Goal: Task Accomplishment & Management: Manage account settings

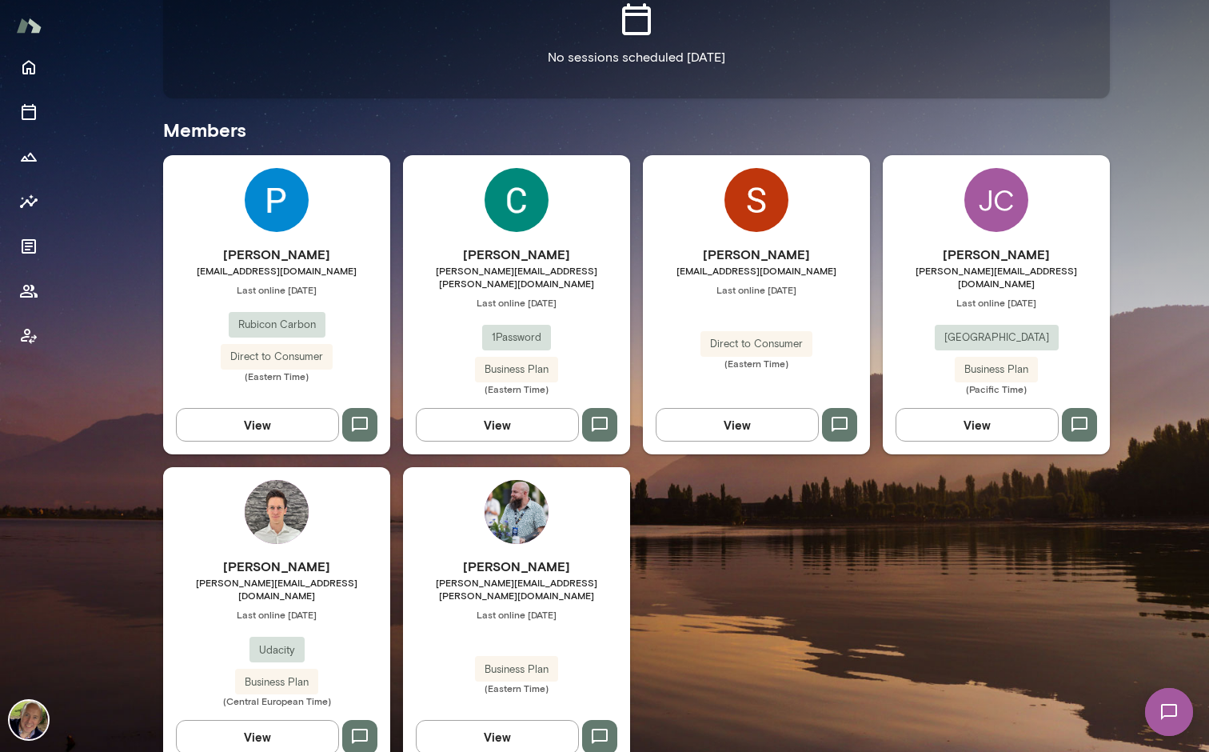
scroll to position [390, 0]
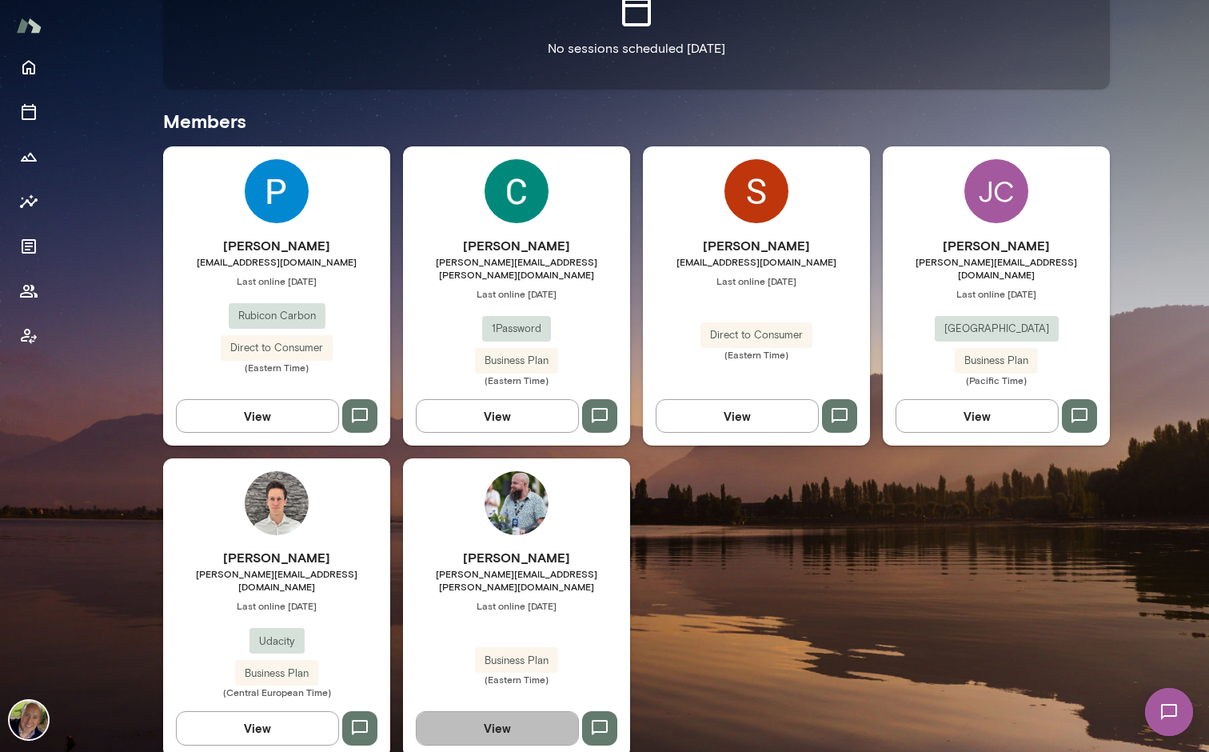
click at [498, 711] on button "View" at bounding box center [497, 728] width 163 height 34
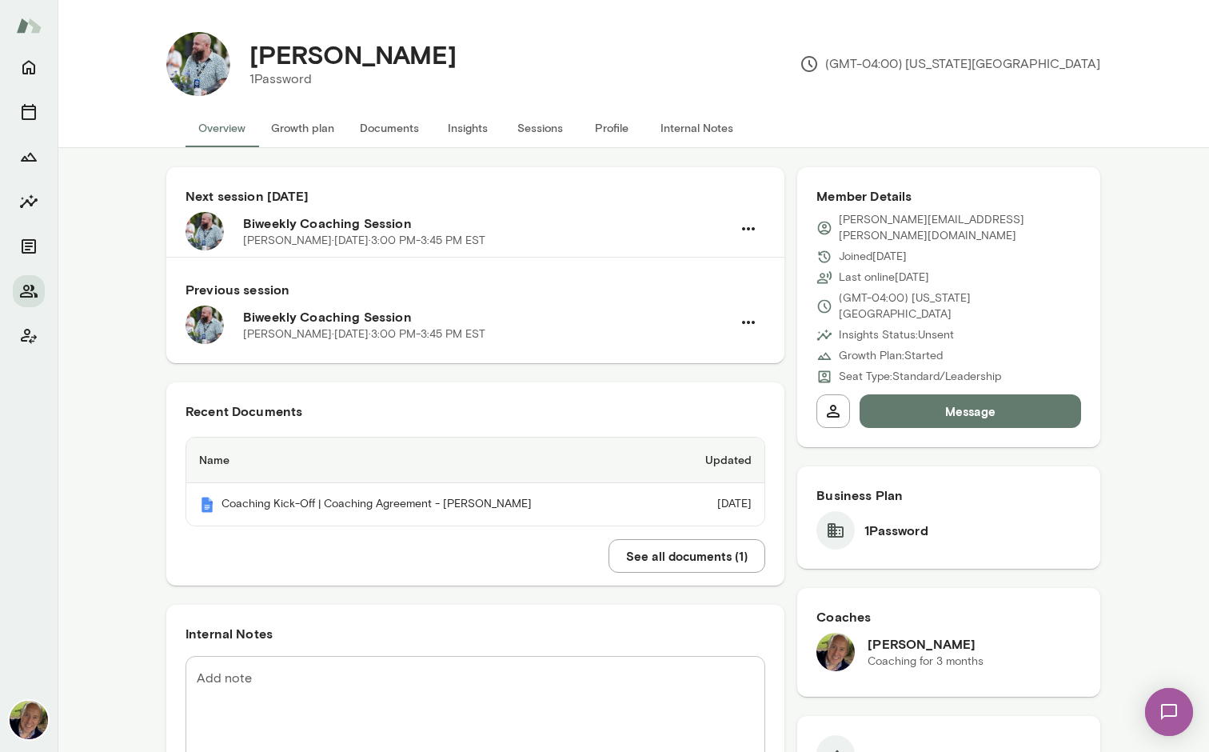
drag, startPoint x: 520, startPoint y: 127, endPoint x: 573, endPoint y: 39, distance: 102.6
click at [573, 39] on div "[PERSON_NAME] 1Password (GMT-04:00) [US_STATE][GEOGRAPHIC_DATA] Overview Growth…" at bounding box center [634, 74] width 1152 height 148
click at [20, 62] on icon "Home" at bounding box center [28, 67] width 19 height 19
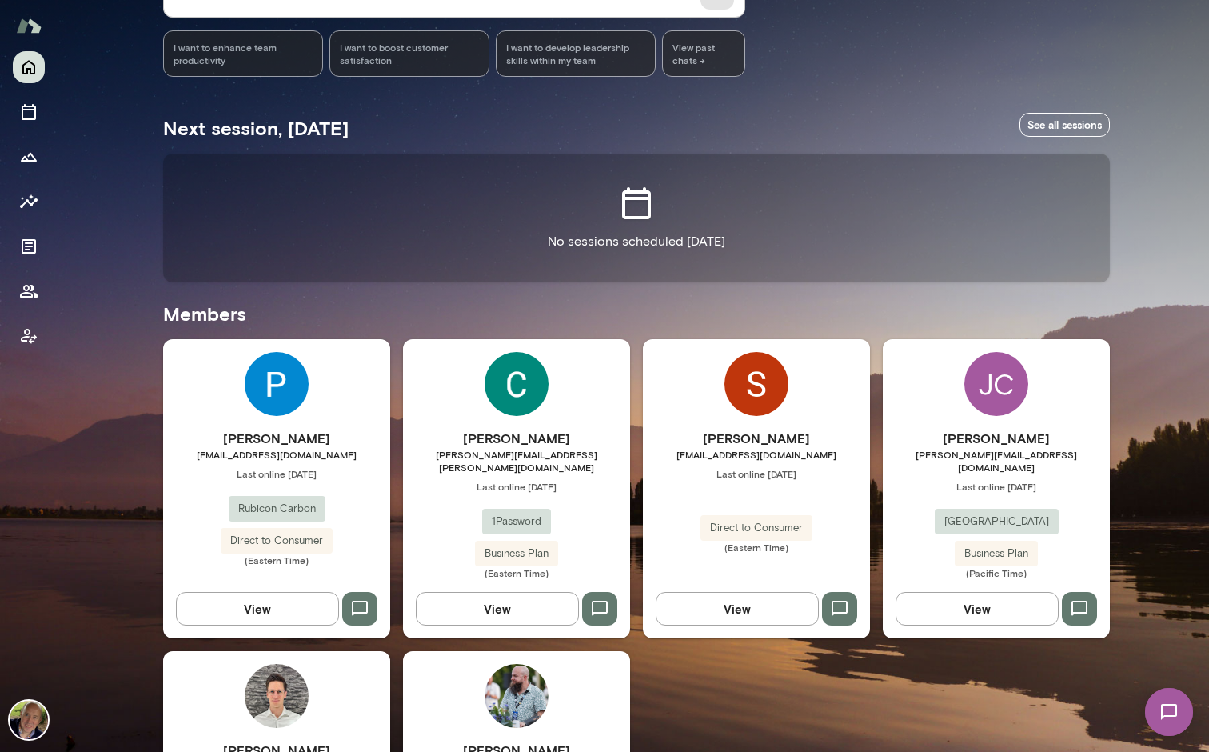
scroll to position [390, 0]
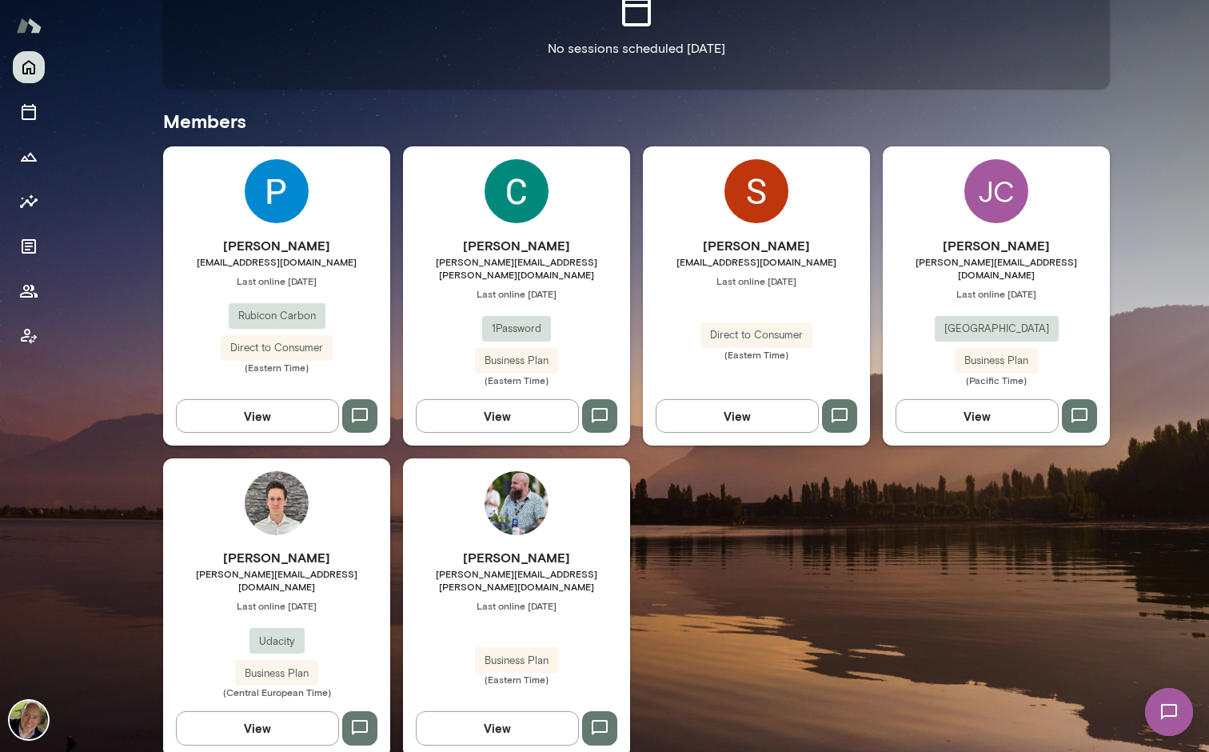
click at [251, 711] on button "View" at bounding box center [257, 728] width 163 height 34
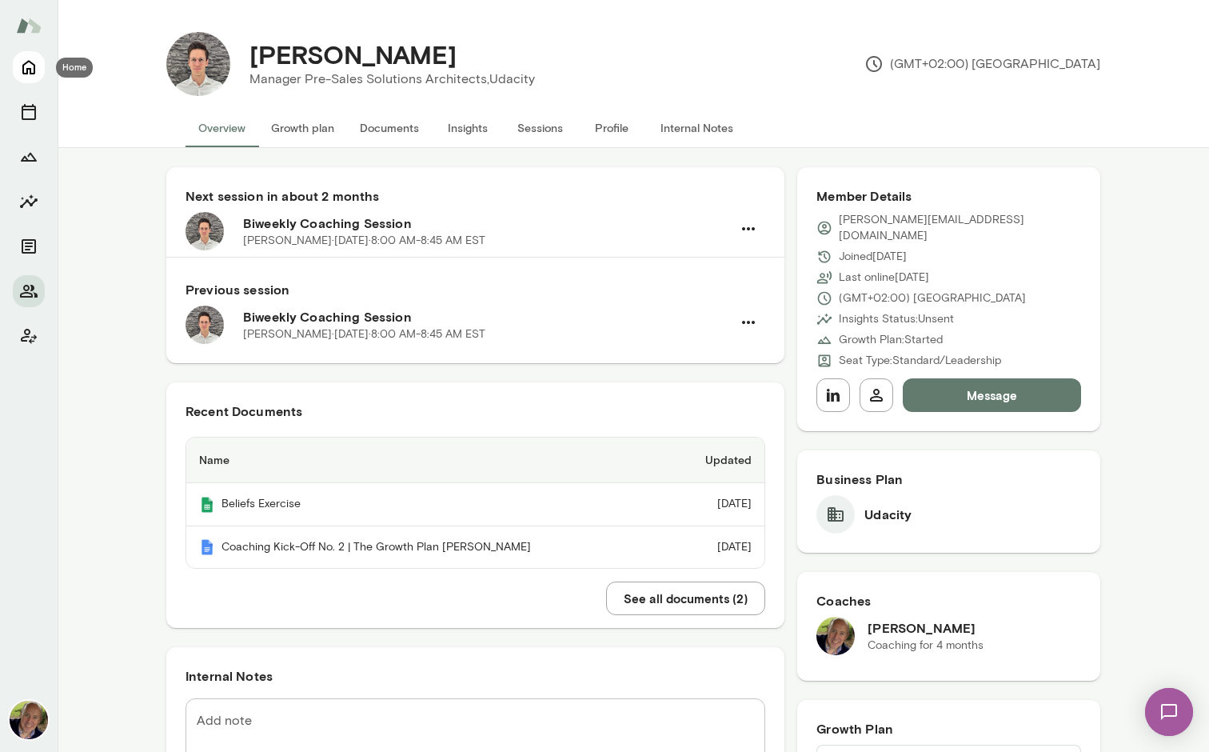
click at [34, 66] on icon "Home" at bounding box center [28, 68] width 13 height 14
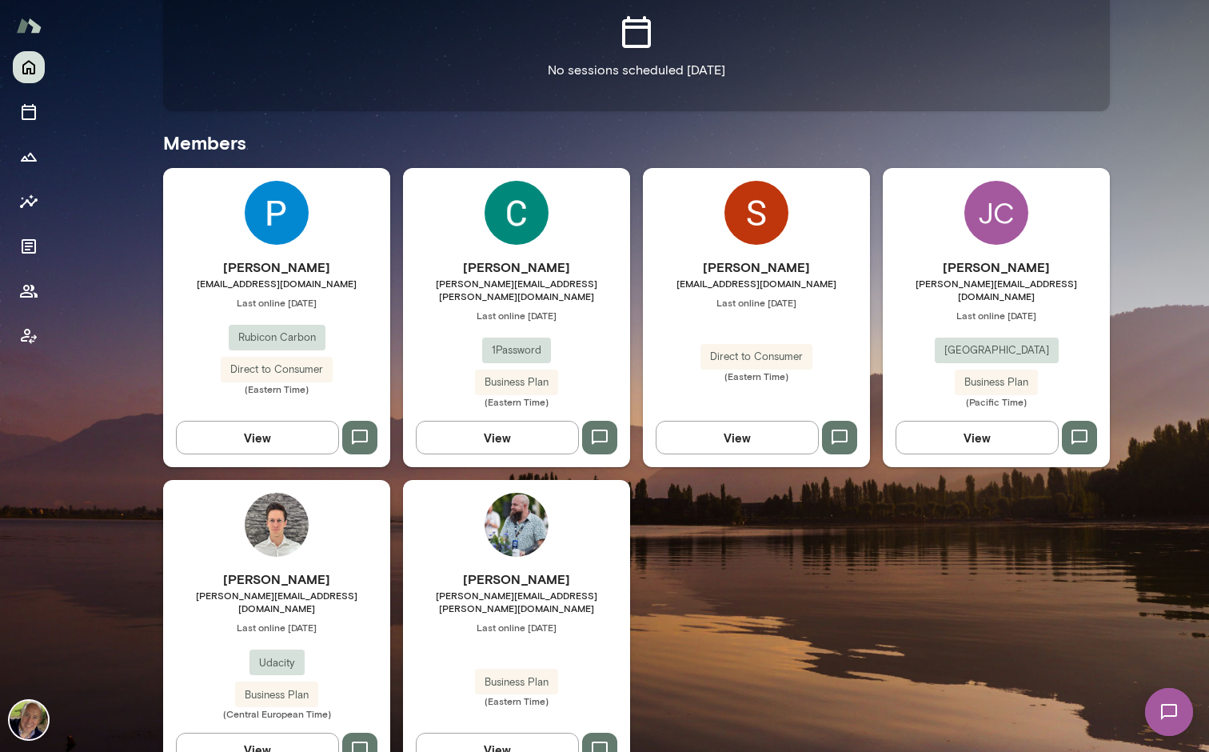
scroll to position [390, 0]
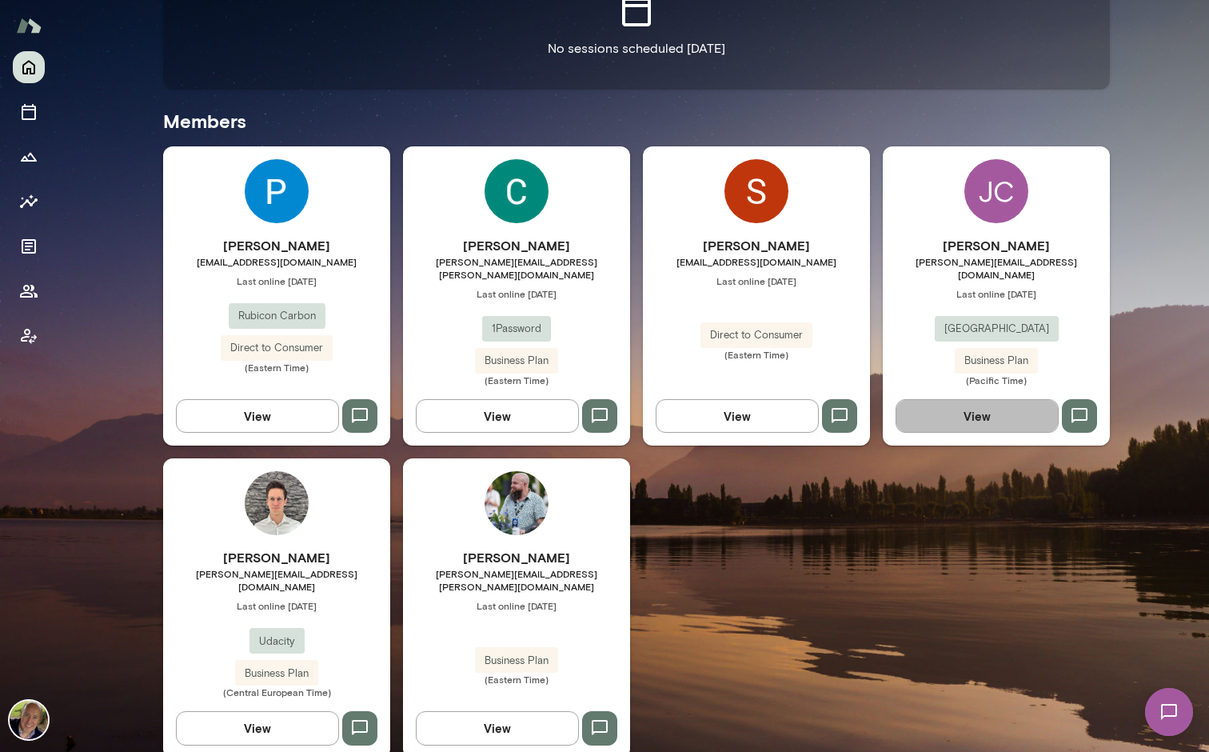
click at [949, 399] on button "View" at bounding box center [977, 416] width 163 height 34
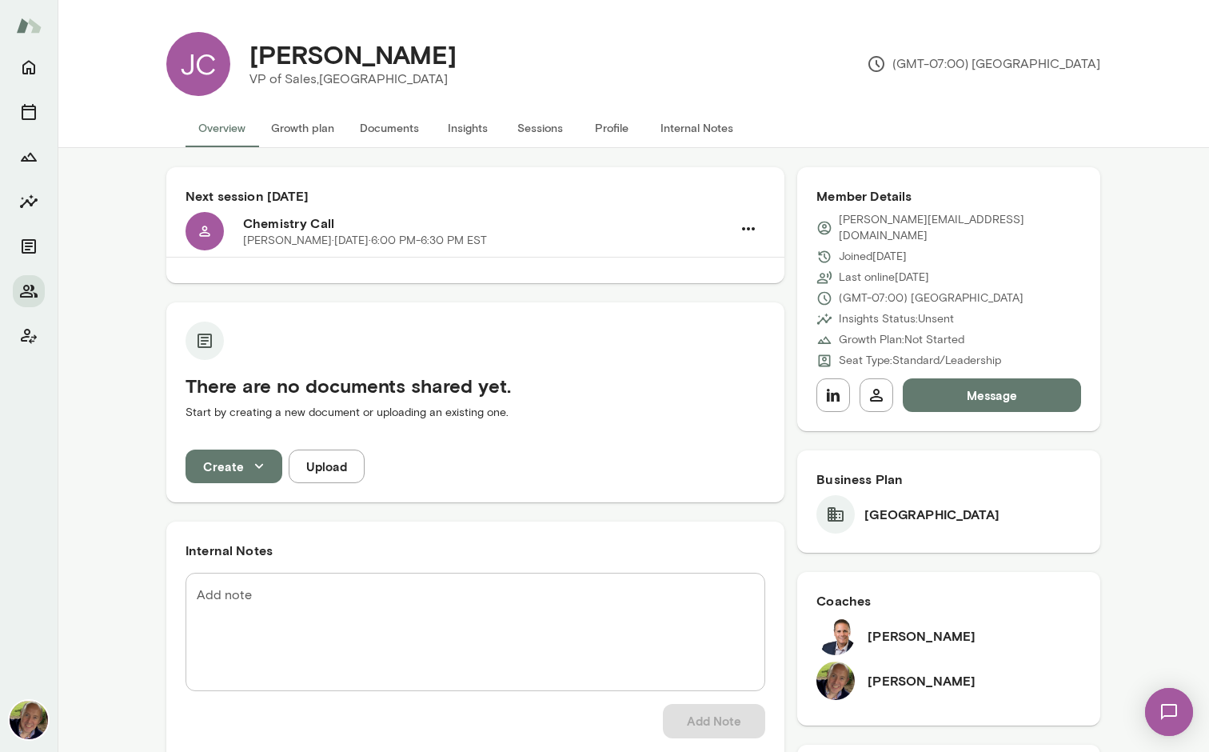
click at [524, 130] on button "Sessions" at bounding box center [540, 128] width 72 height 38
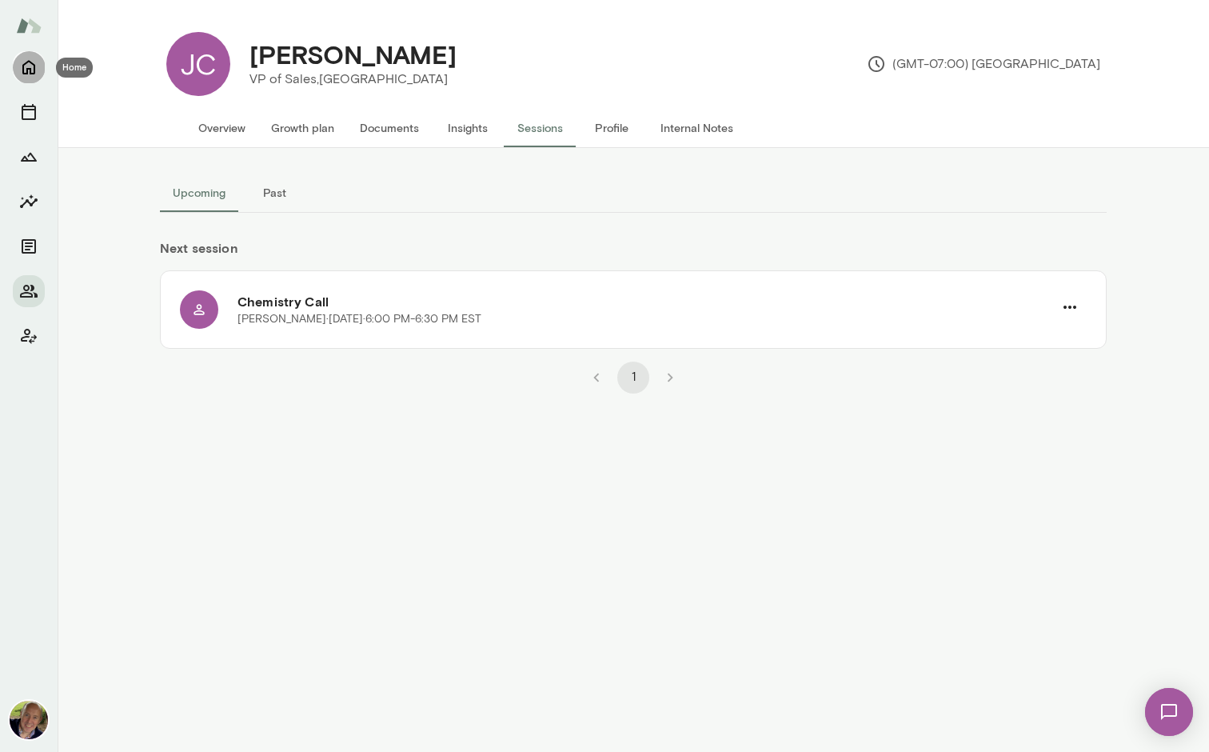
click at [25, 62] on icon "Home" at bounding box center [28, 67] width 19 height 19
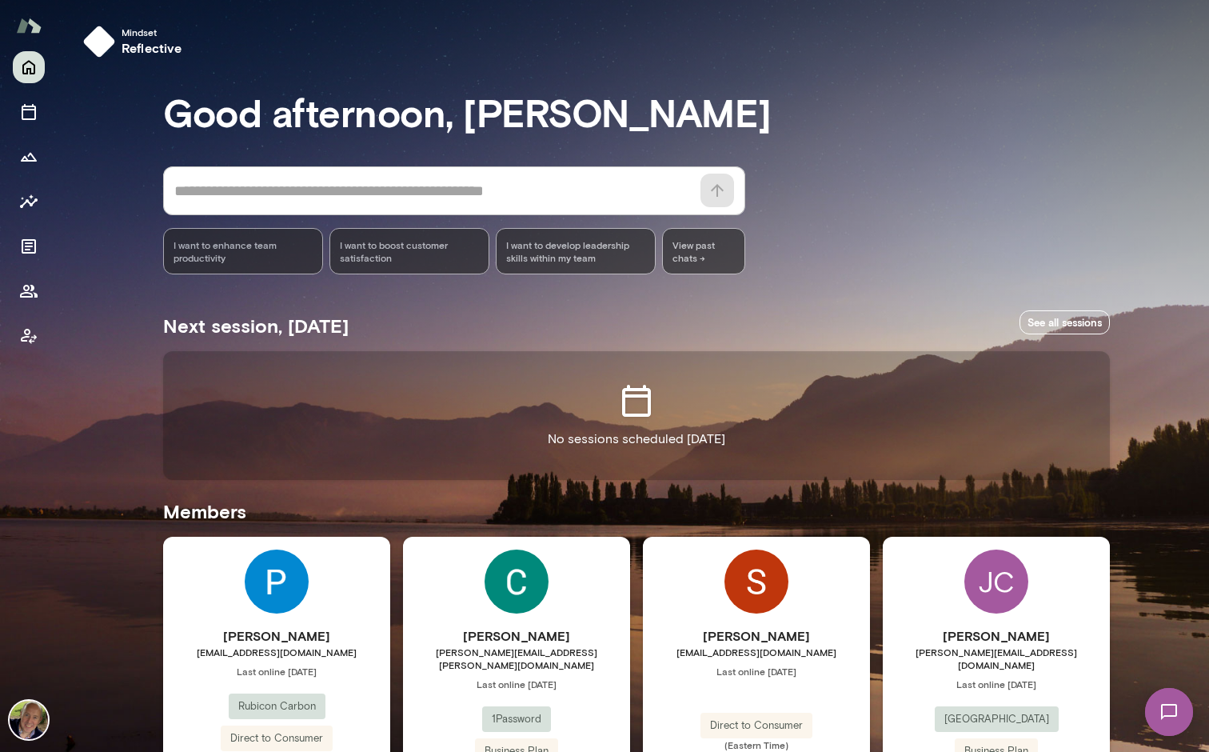
scroll to position [390, 0]
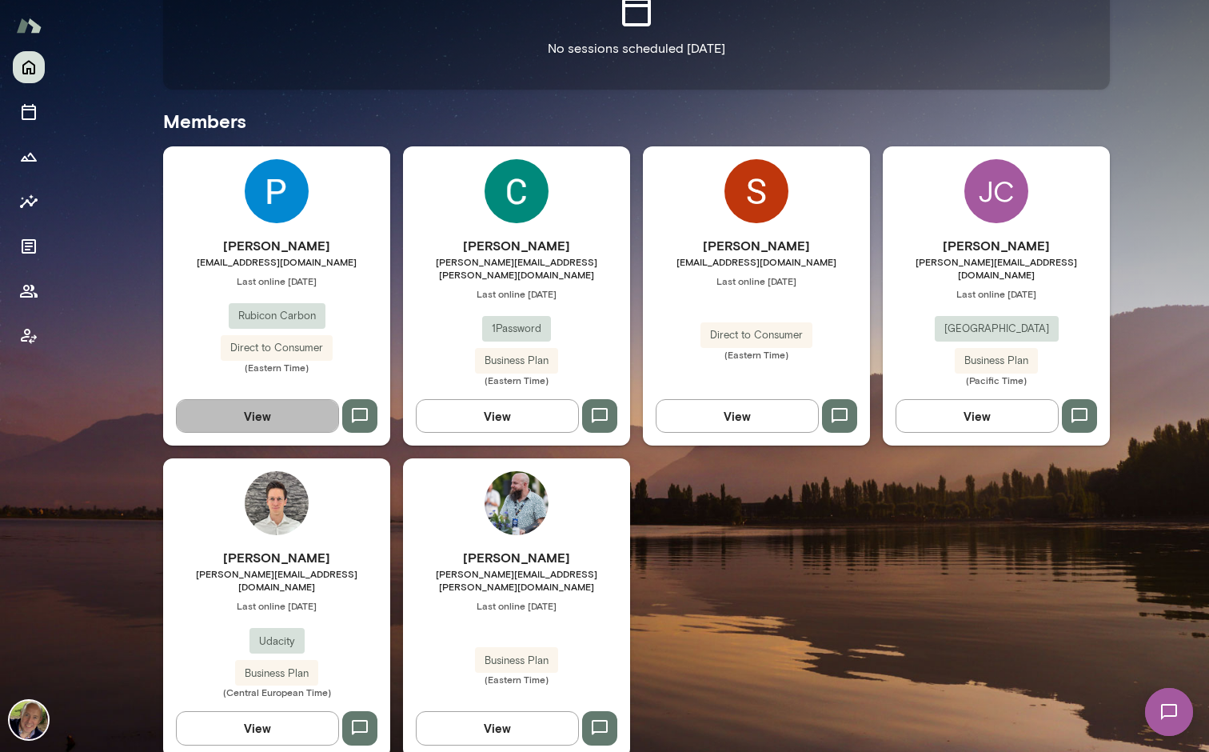
click at [264, 399] on button "View" at bounding box center [257, 416] width 163 height 34
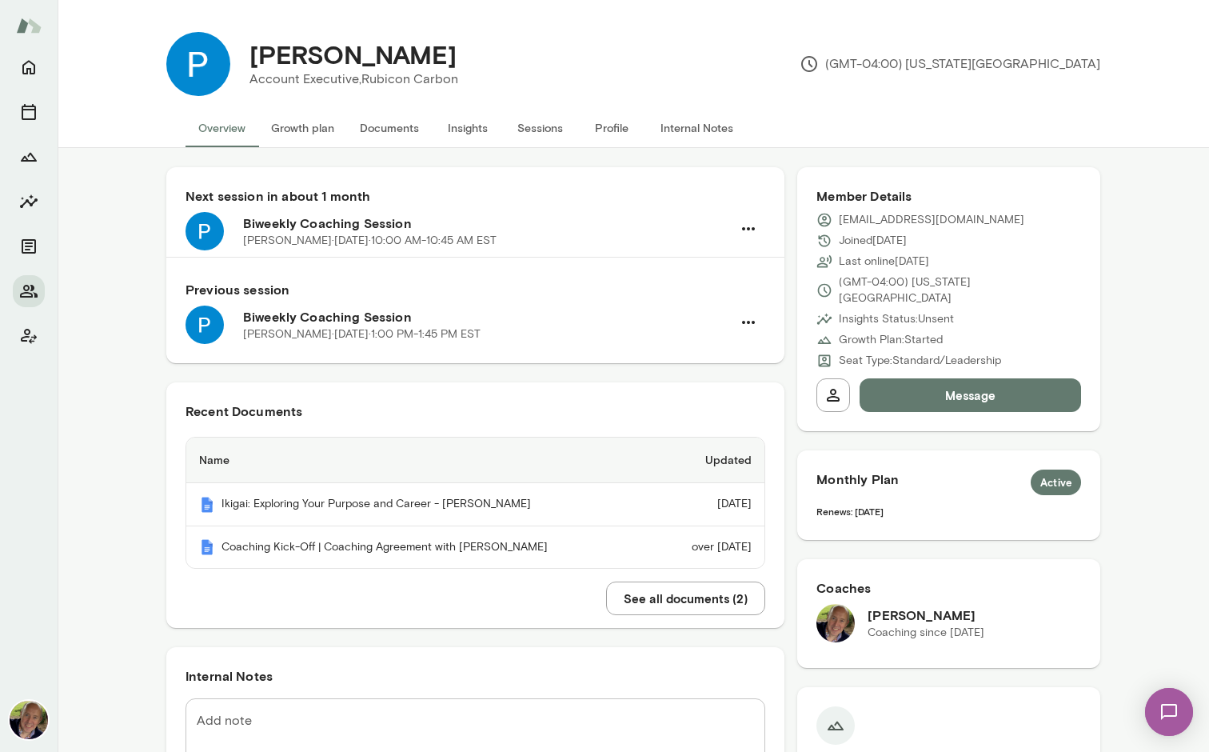
click at [458, 220] on h6 "Biweekly Coaching Session" at bounding box center [487, 223] width 489 height 19
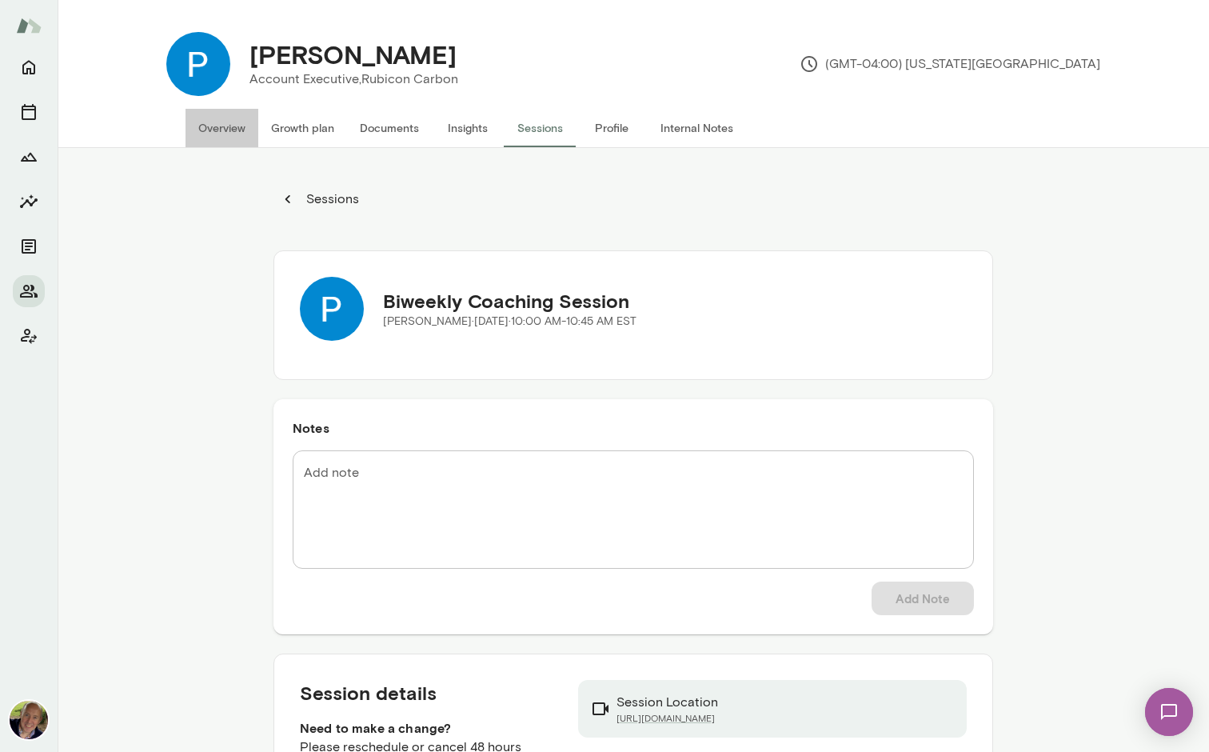
click at [218, 131] on button "Overview" at bounding box center [222, 128] width 73 height 38
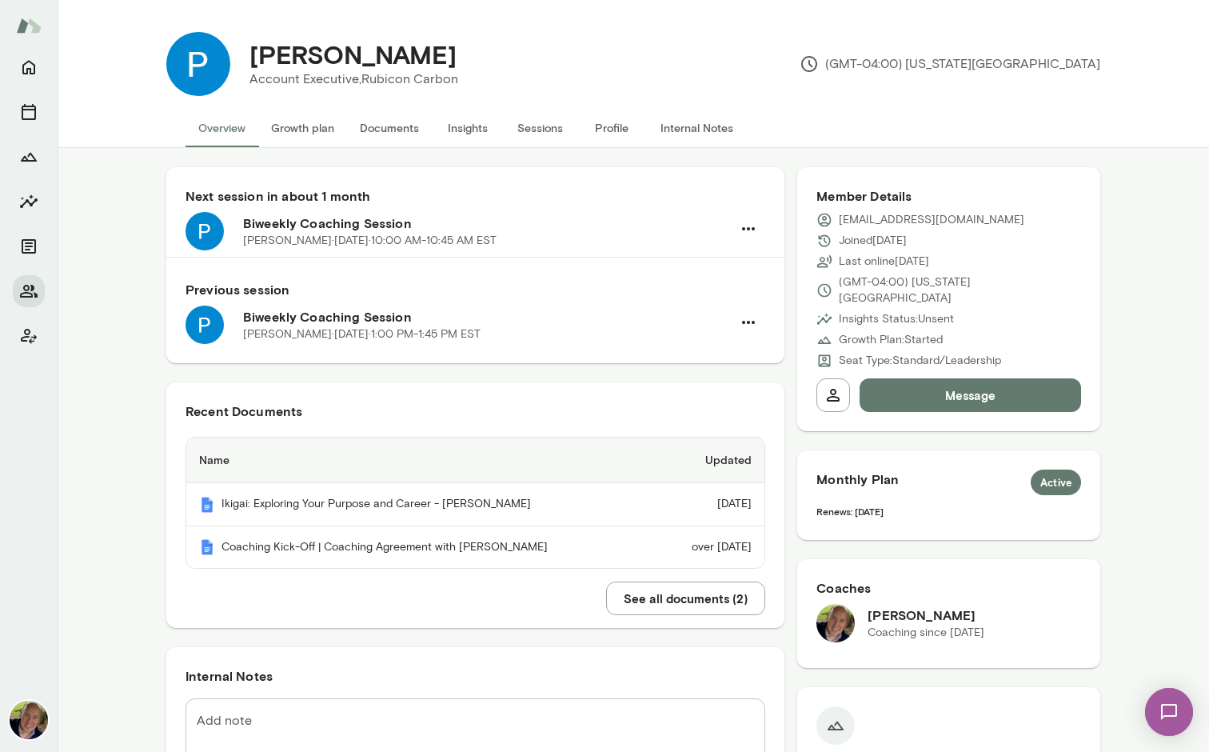
click at [521, 192] on h6 "Next session in about 1 month" at bounding box center [476, 195] width 580 height 19
click at [555, 126] on button "Sessions" at bounding box center [540, 128] width 72 height 38
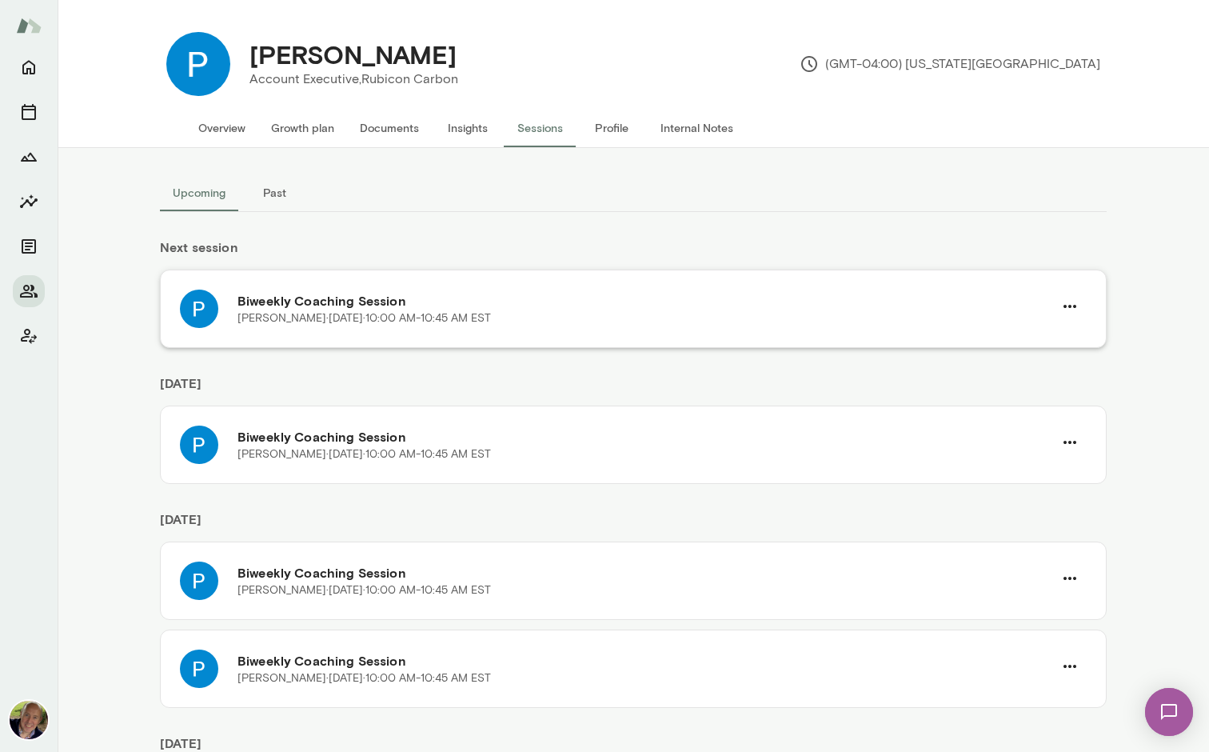
click at [421, 305] on h6 "Biweekly Coaching Session" at bounding box center [646, 300] width 816 height 19
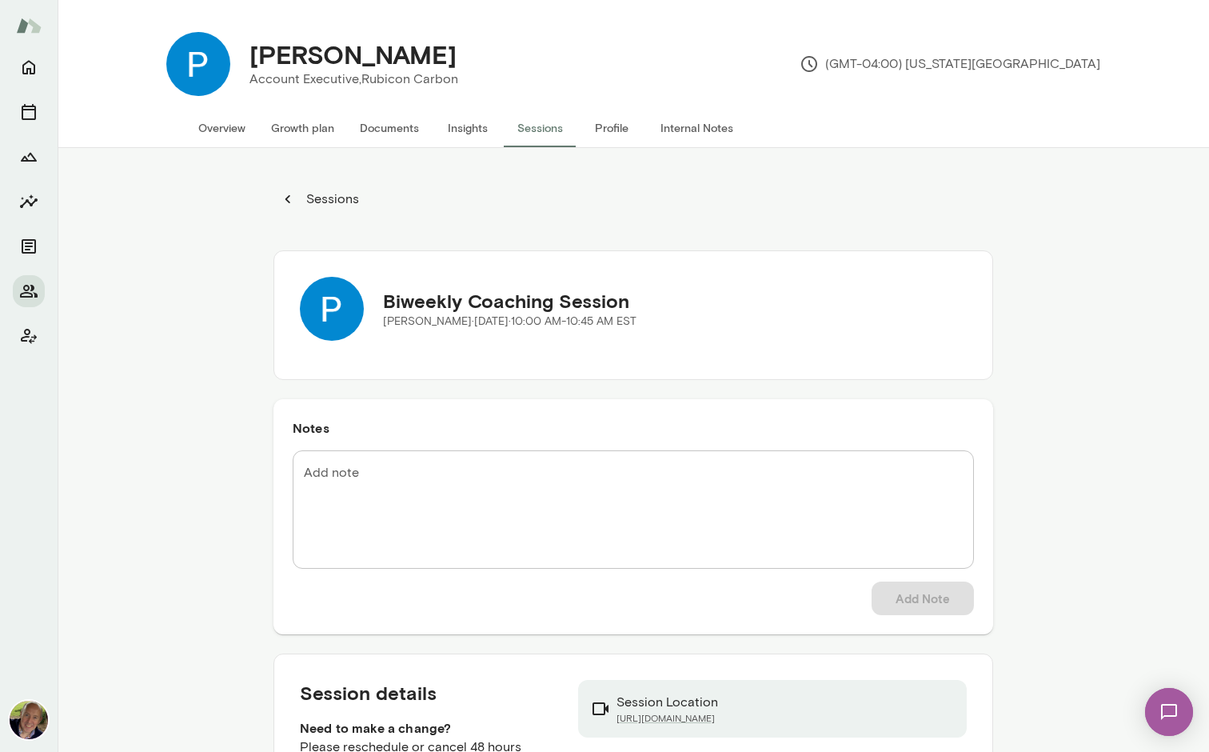
scroll to position [3, 0]
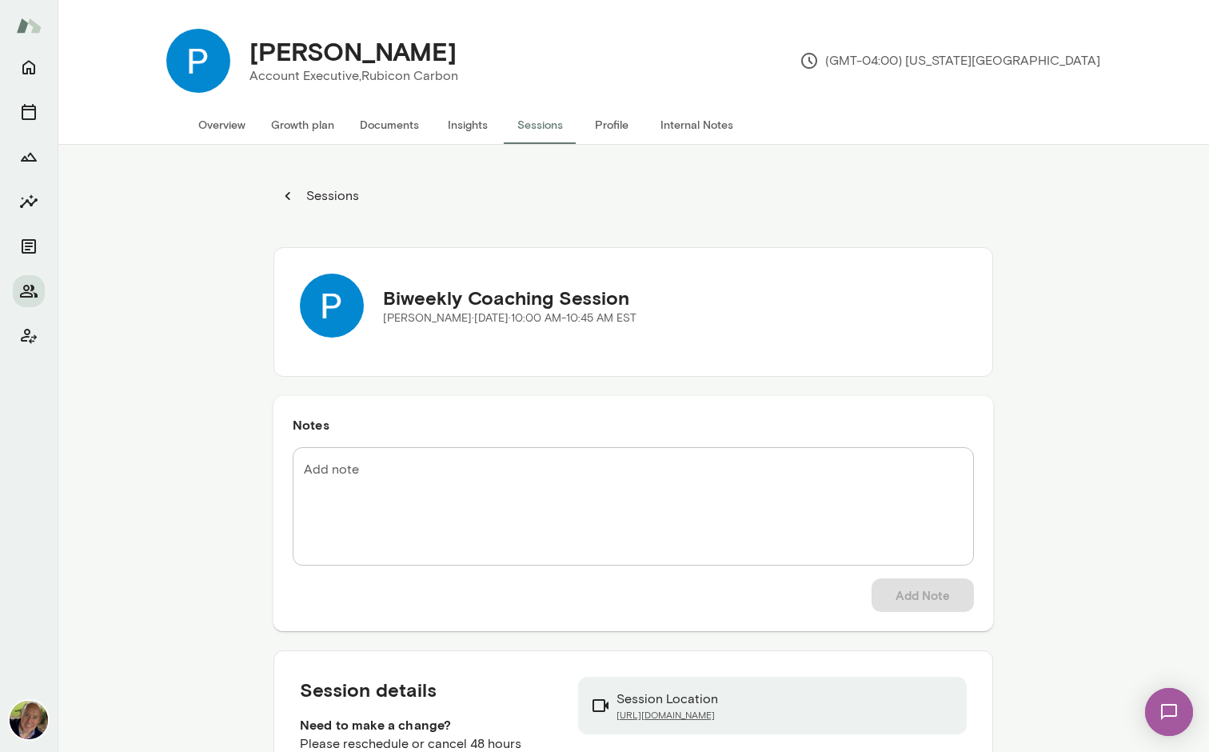
click at [707, 713] on link "[URL][DOMAIN_NAME]" at bounding box center [668, 715] width 102 height 13
click at [489, 474] on textarea "Add note" at bounding box center [633, 507] width 659 height 92
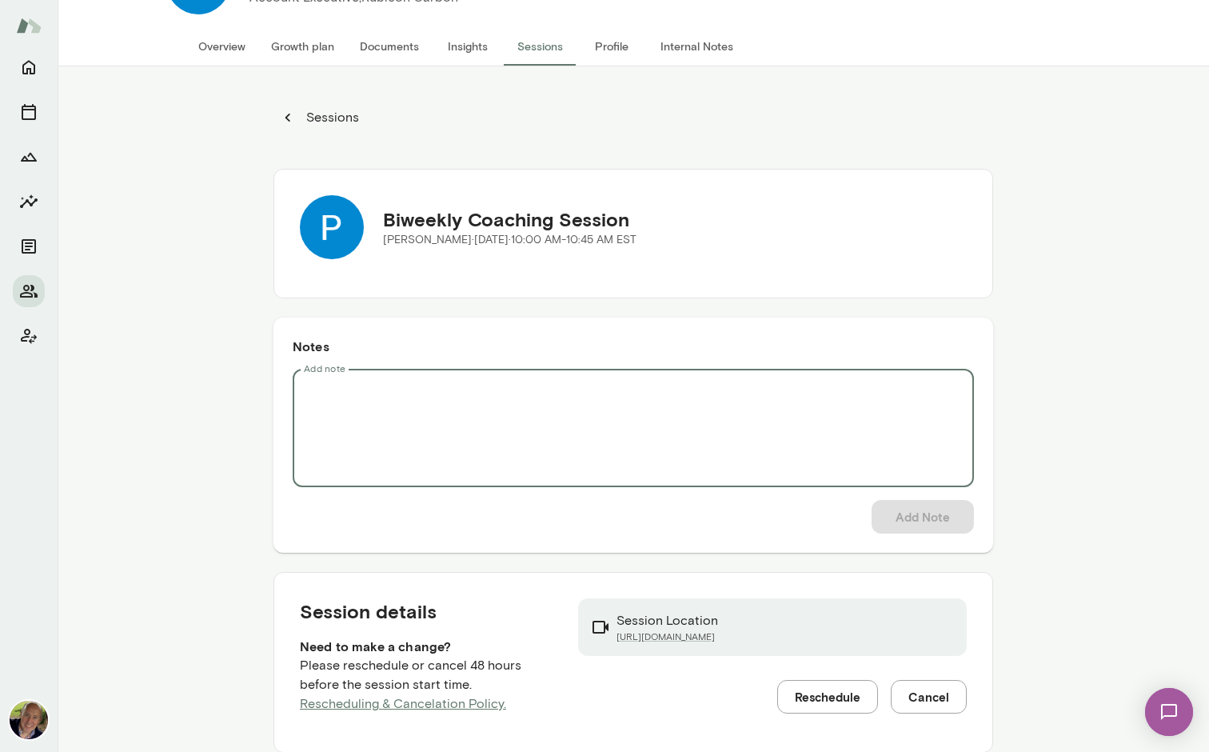
scroll to position [0, 0]
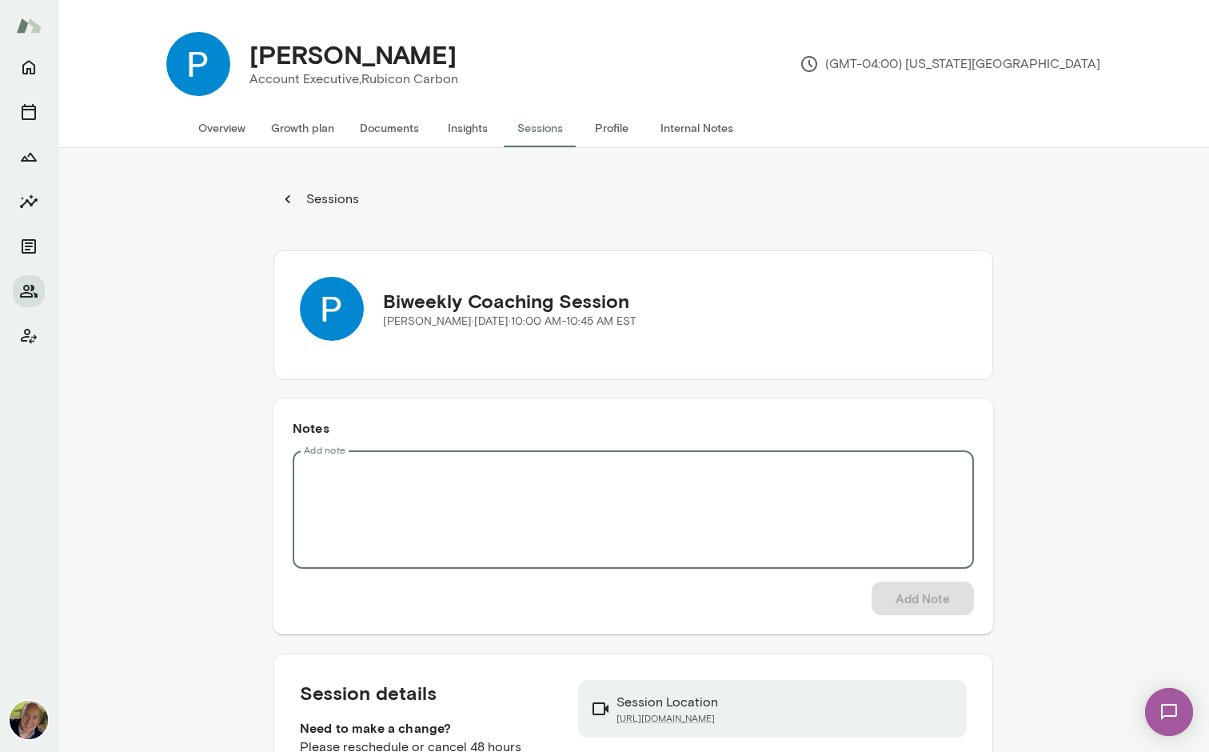
click at [293, 198] on button "Sessions" at bounding box center [321, 199] width 94 height 32
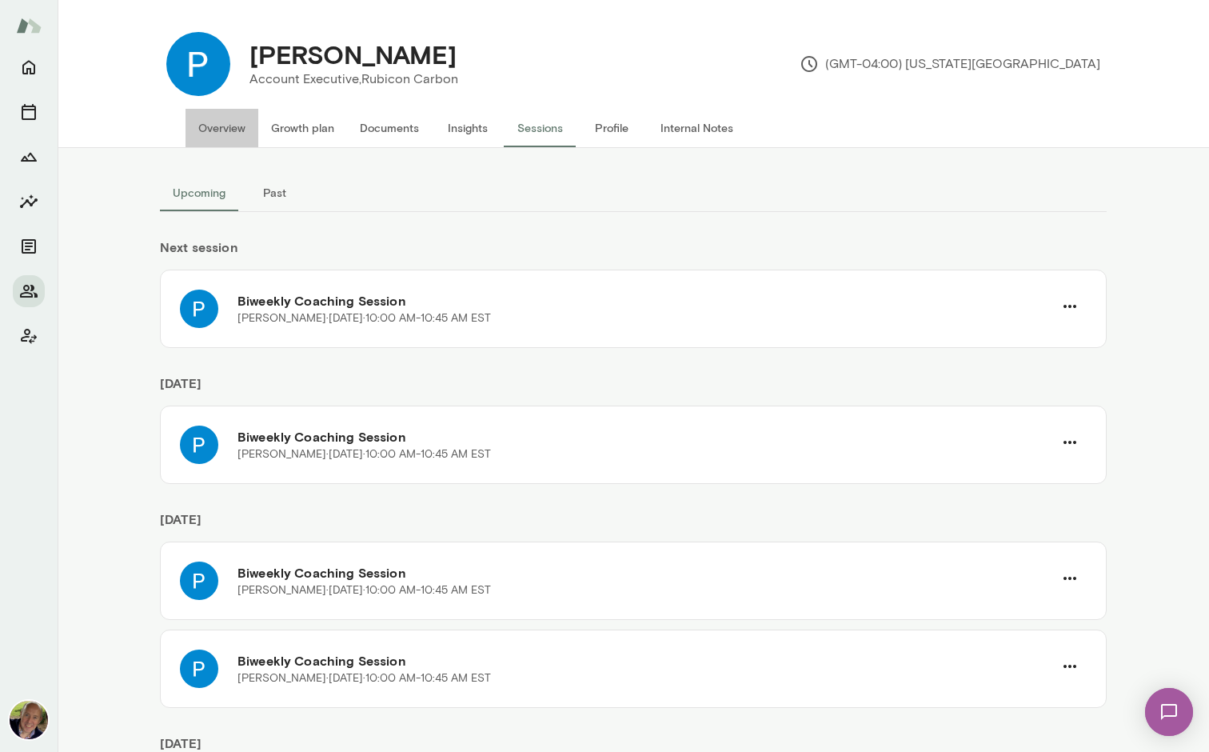
click at [236, 129] on button "Overview" at bounding box center [222, 128] width 73 height 38
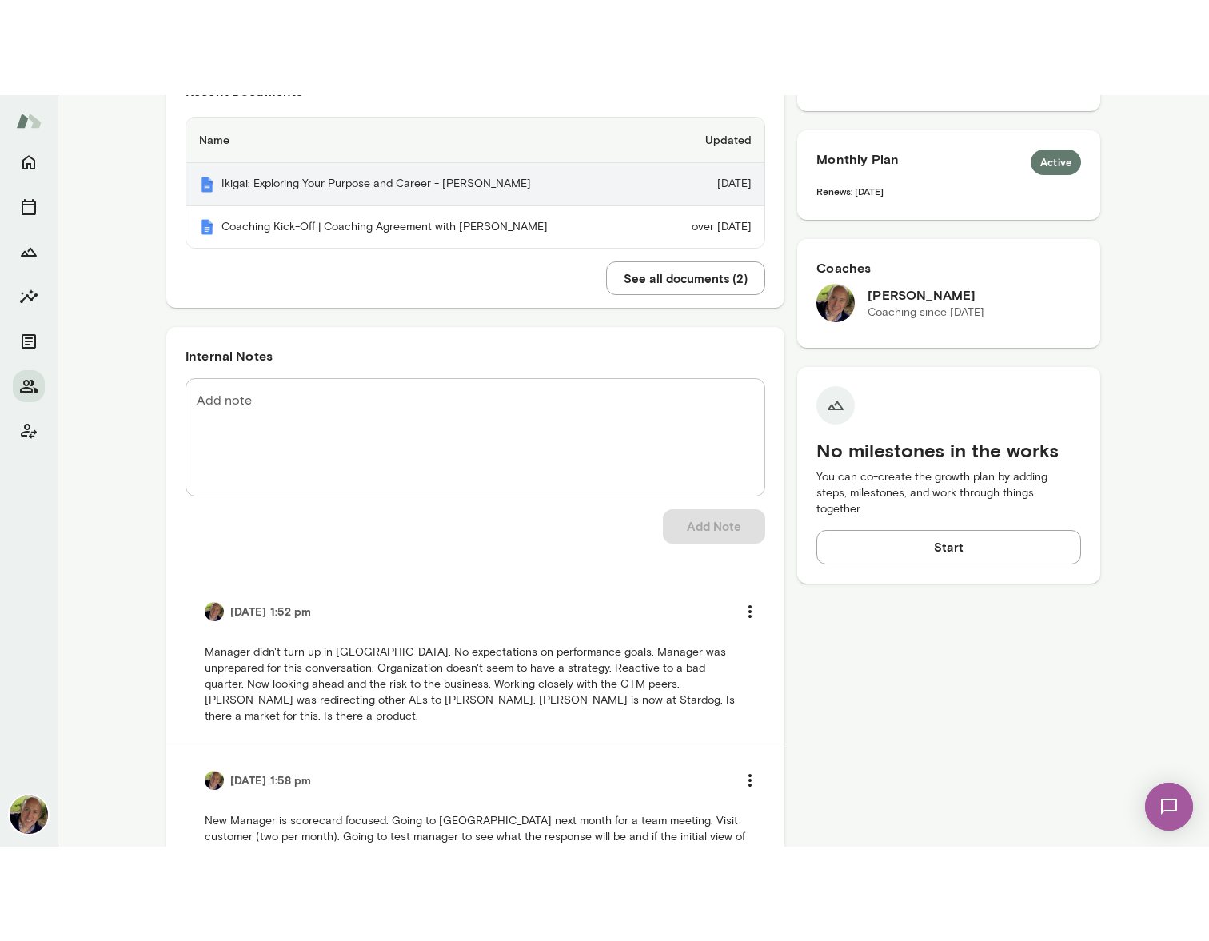
scroll to position [530, 0]
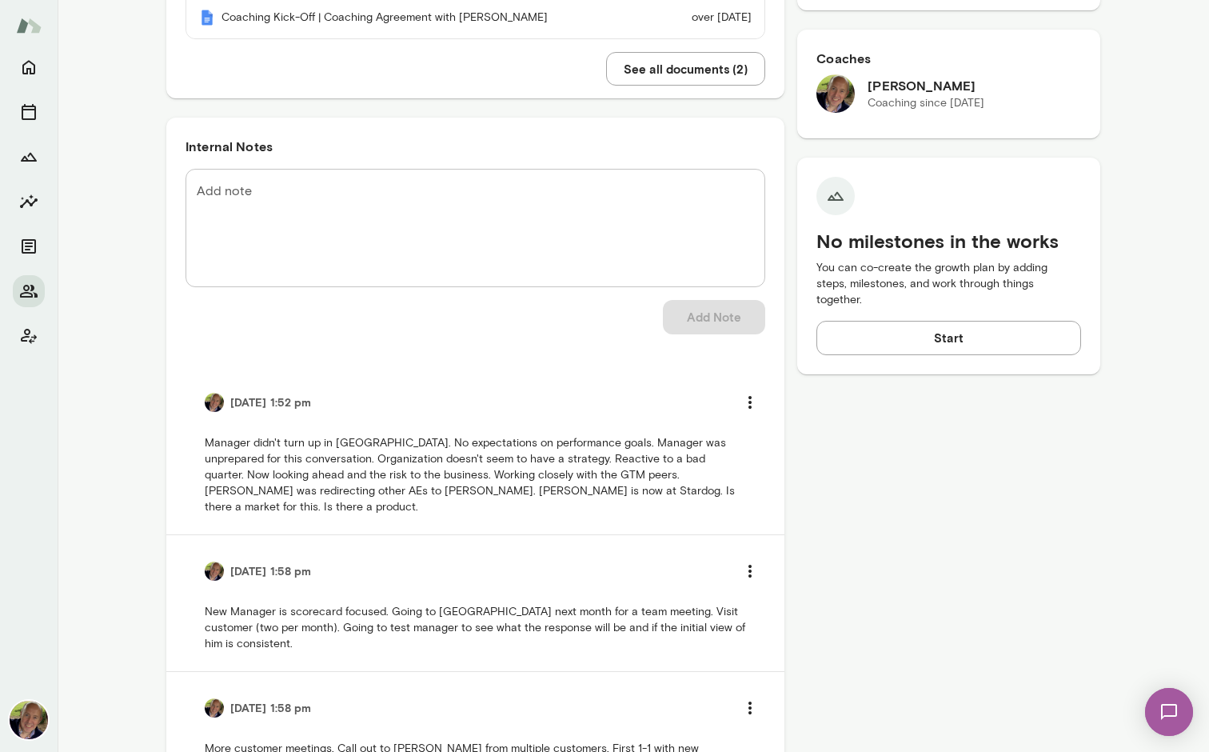
click at [251, 222] on textarea "Add note" at bounding box center [476, 228] width 558 height 92
click at [243, 238] on textarea "Add note" at bounding box center [476, 228] width 558 height 92
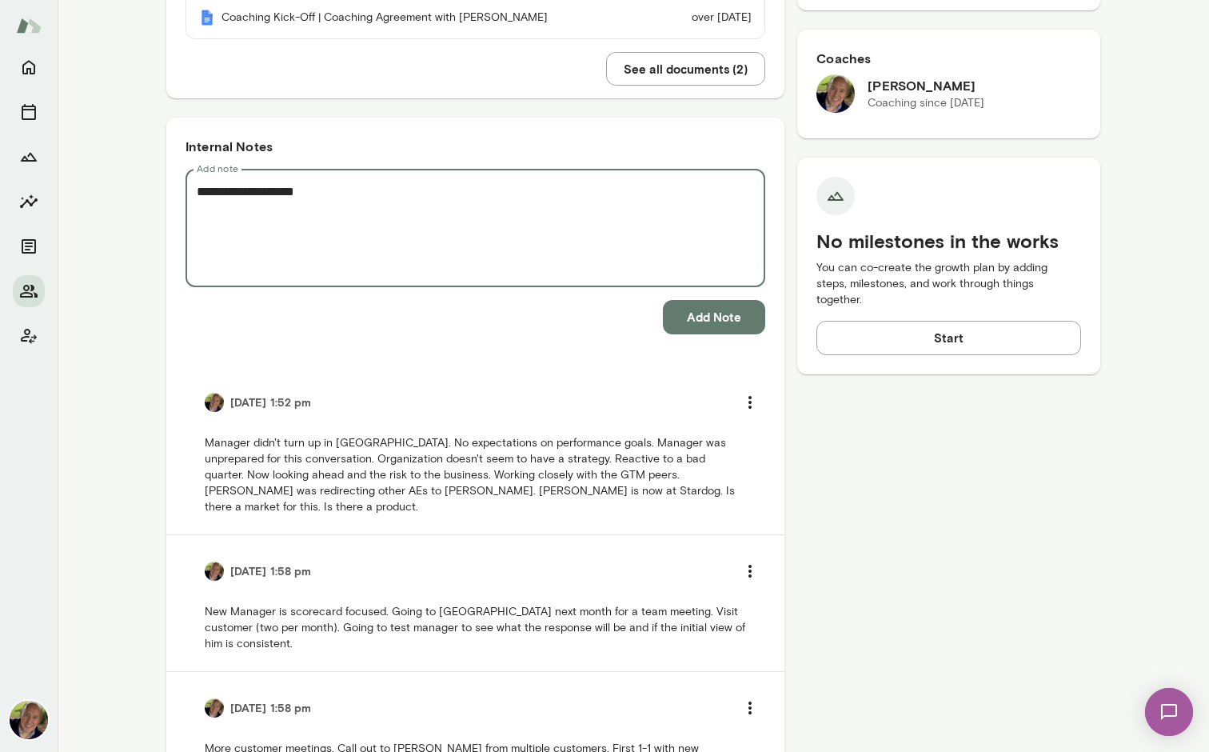
click at [198, 193] on textarea "**********" at bounding box center [476, 228] width 558 height 92
click at [329, 182] on textarea "**********" at bounding box center [476, 228] width 558 height 92
click at [326, 193] on textarea "**********" at bounding box center [476, 228] width 558 height 92
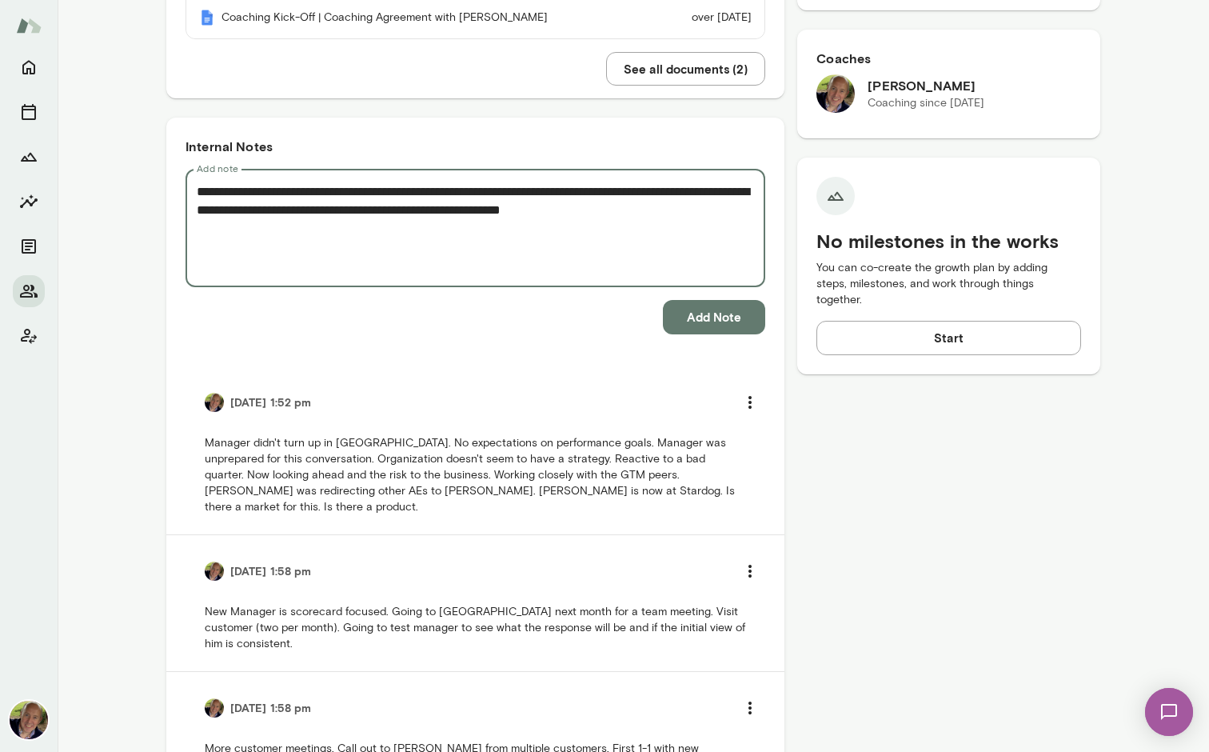
drag, startPoint x: 534, startPoint y: 211, endPoint x: 560, endPoint y: 260, distance: 55.1
click at [534, 212] on textarea "**********" at bounding box center [476, 228] width 558 height 92
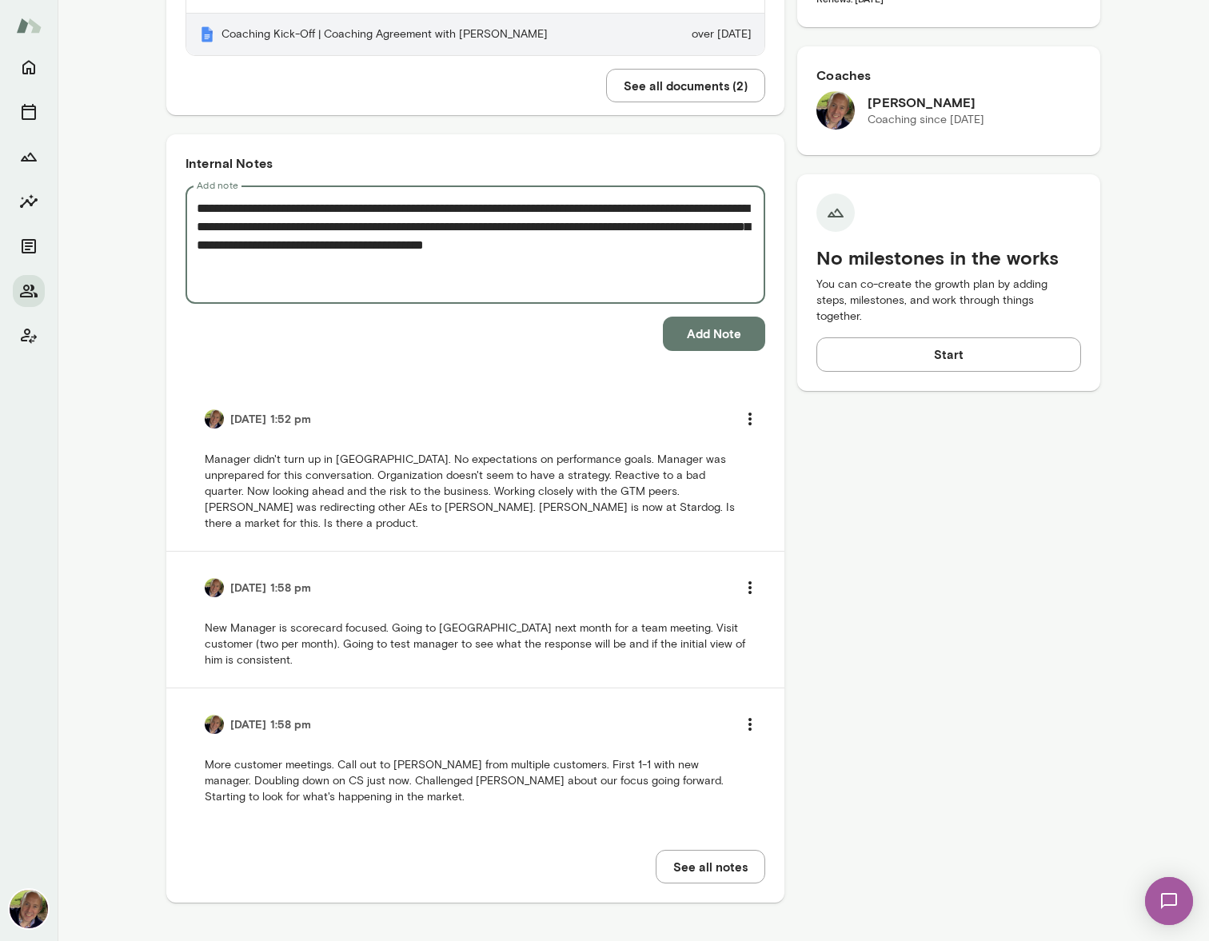
scroll to position [497, 0]
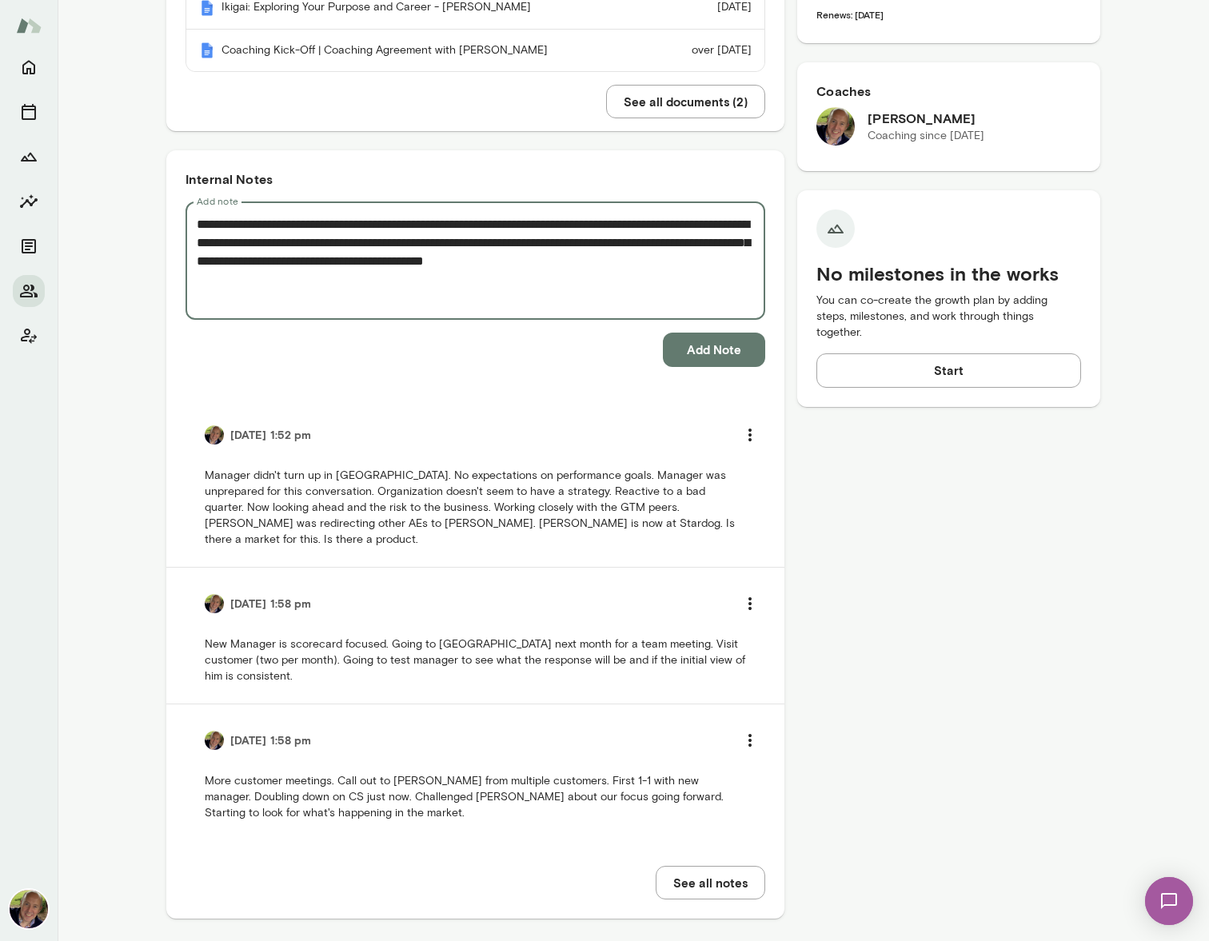
click at [721, 278] on textarea "**********" at bounding box center [476, 261] width 558 height 92
click at [484, 283] on textarea "**********" at bounding box center [476, 261] width 558 height 92
type textarea "**********"
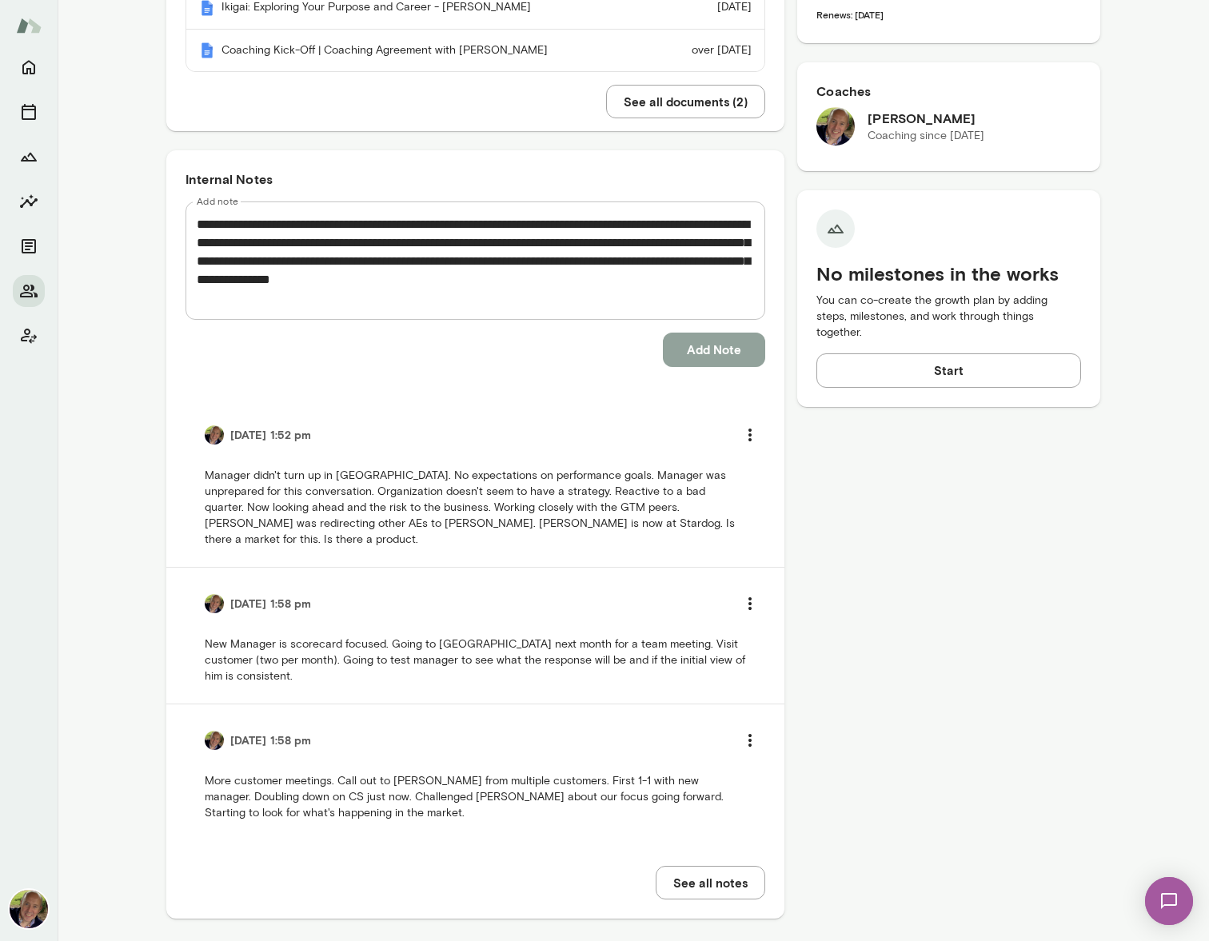
click at [723, 351] on button "Add Note" at bounding box center [714, 350] width 102 height 34
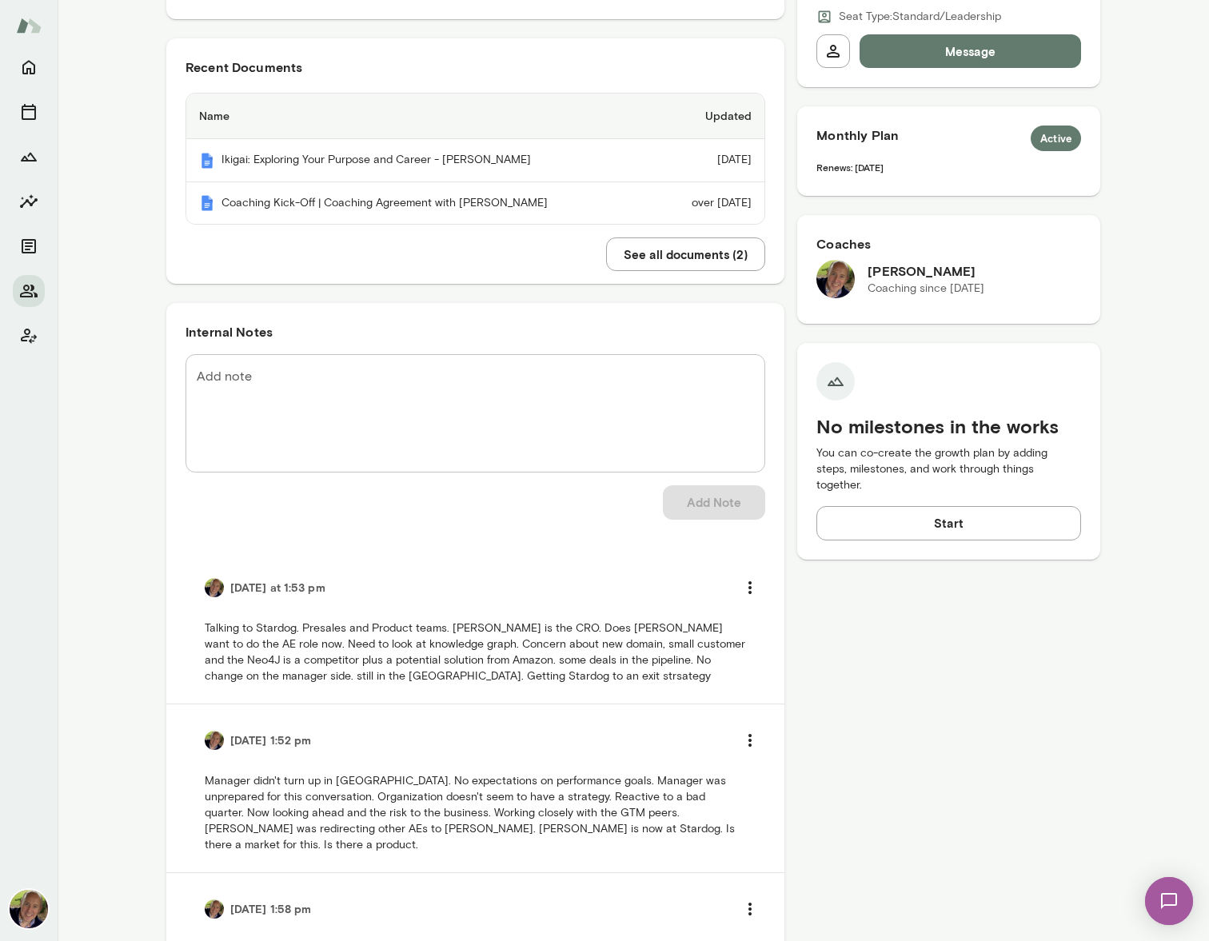
scroll to position [0, 0]
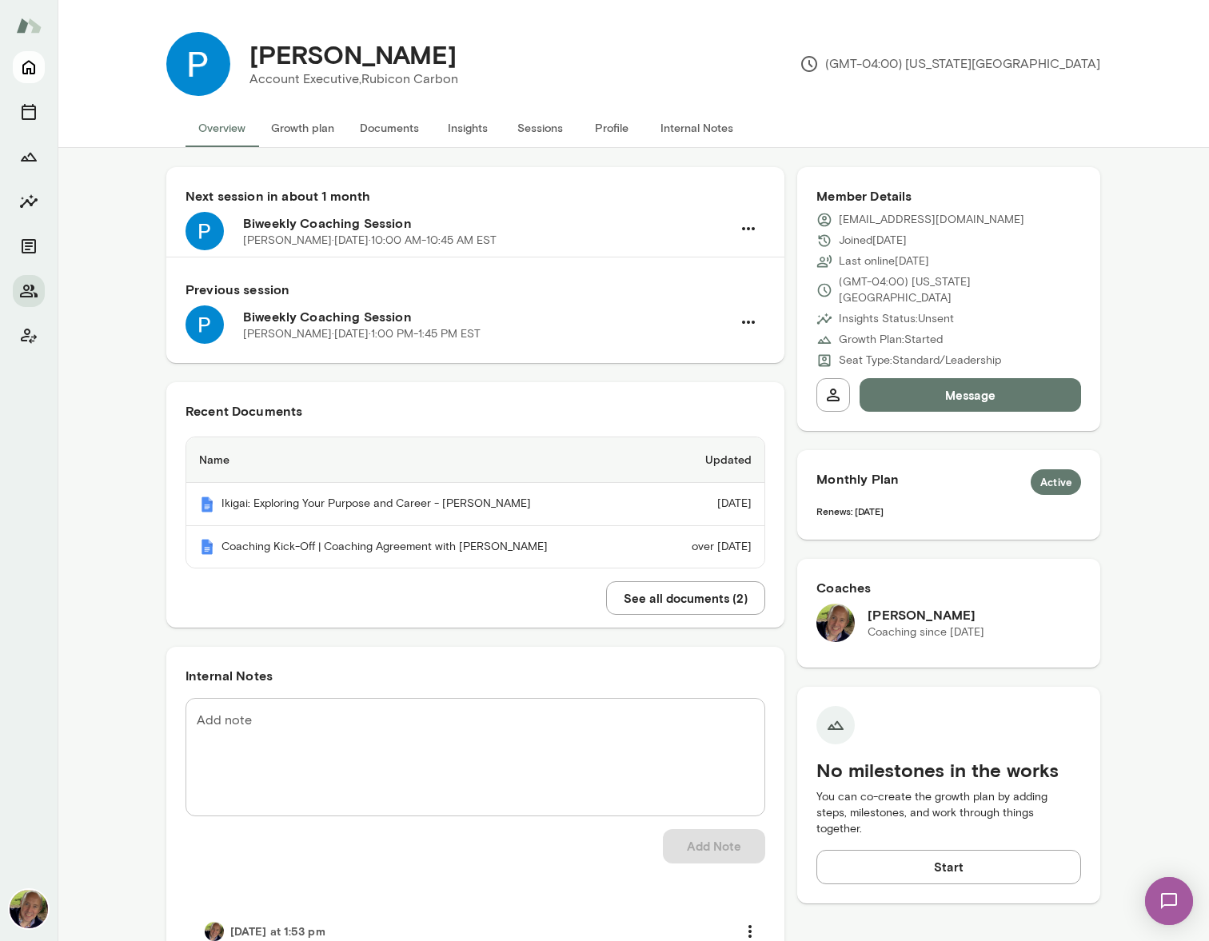
click at [25, 62] on icon "Home" at bounding box center [28, 67] width 19 height 19
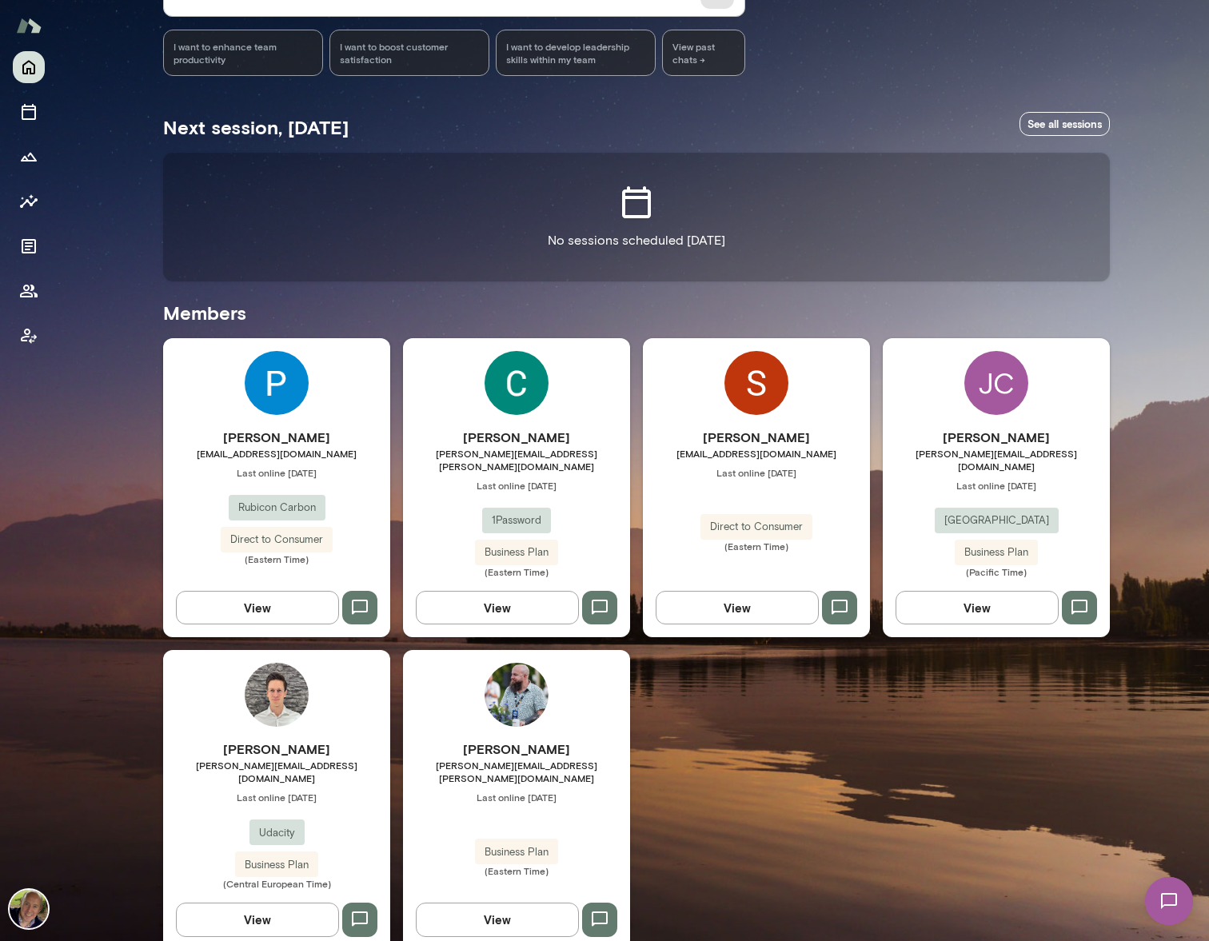
scroll to position [201, 0]
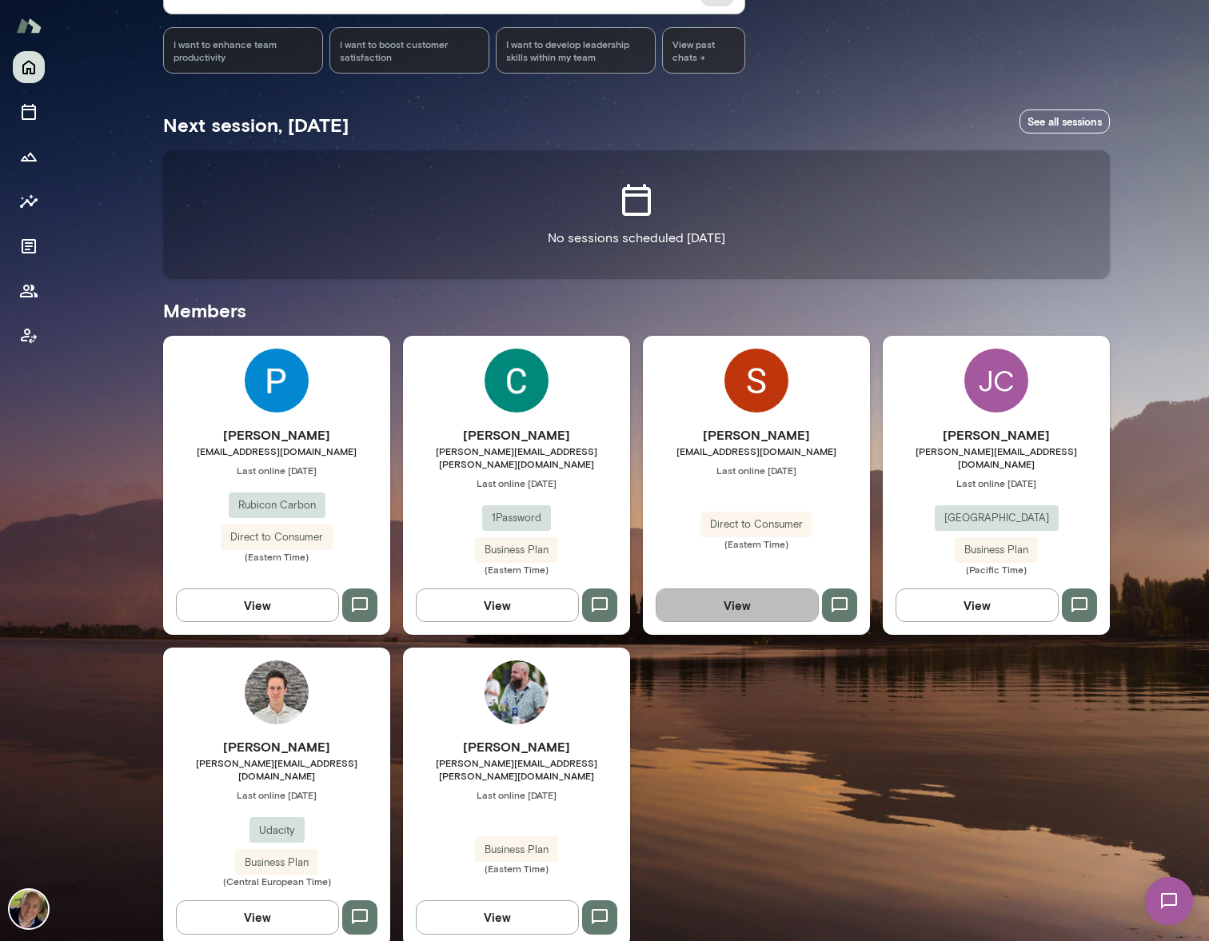
click at [734, 593] on button "View" at bounding box center [737, 606] width 163 height 34
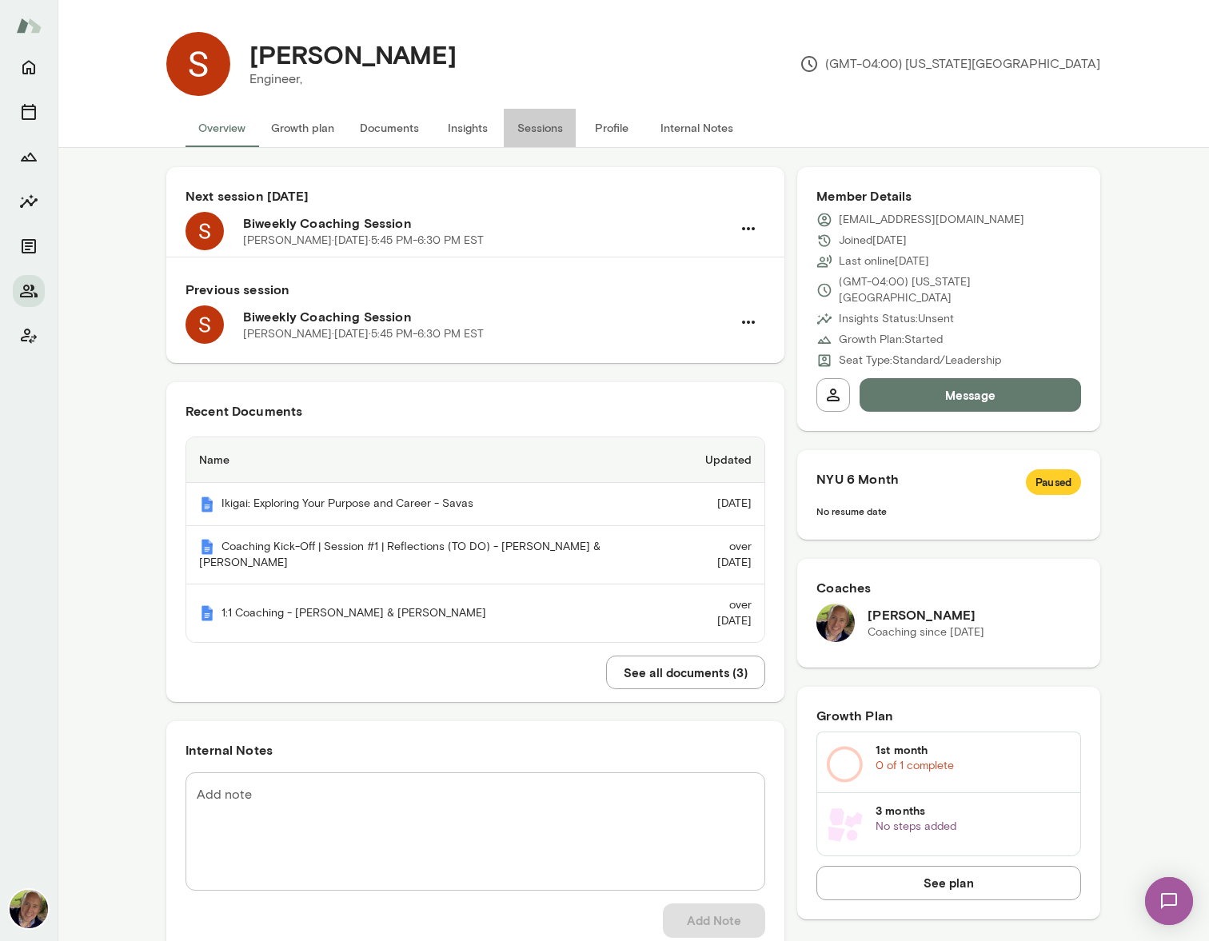
click at [544, 126] on button "Sessions" at bounding box center [540, 128] width 72 height 38
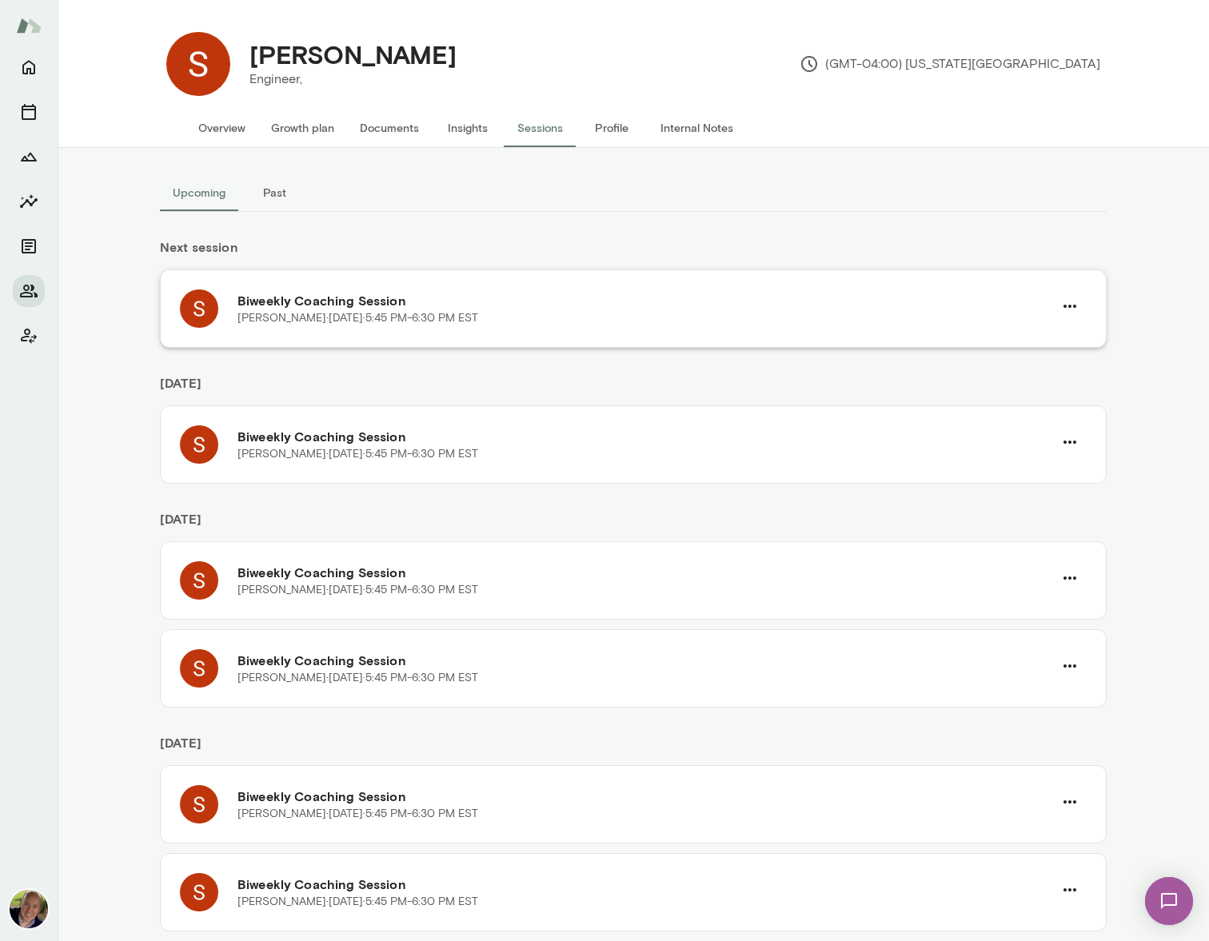
click at [798, 310] on div "[PERSON_NAME] · [DATE] · 5:45 PM-6:30 PM EST" at bounding box center [646, 318] width 816 height 16
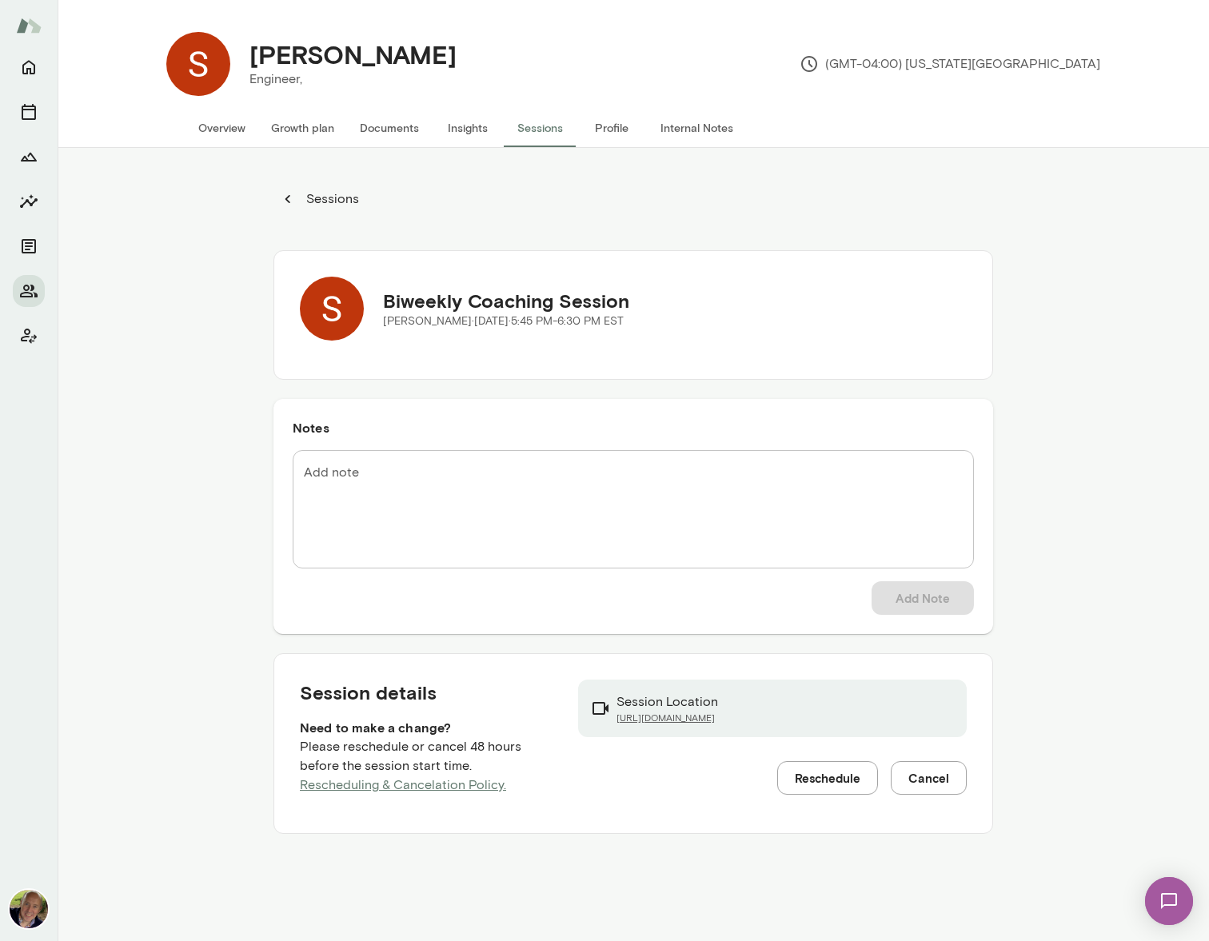
click at [709, 717] on link "[URL][DOMAIN_NAME]" at bounding box center [668, 718] width 102 height 13
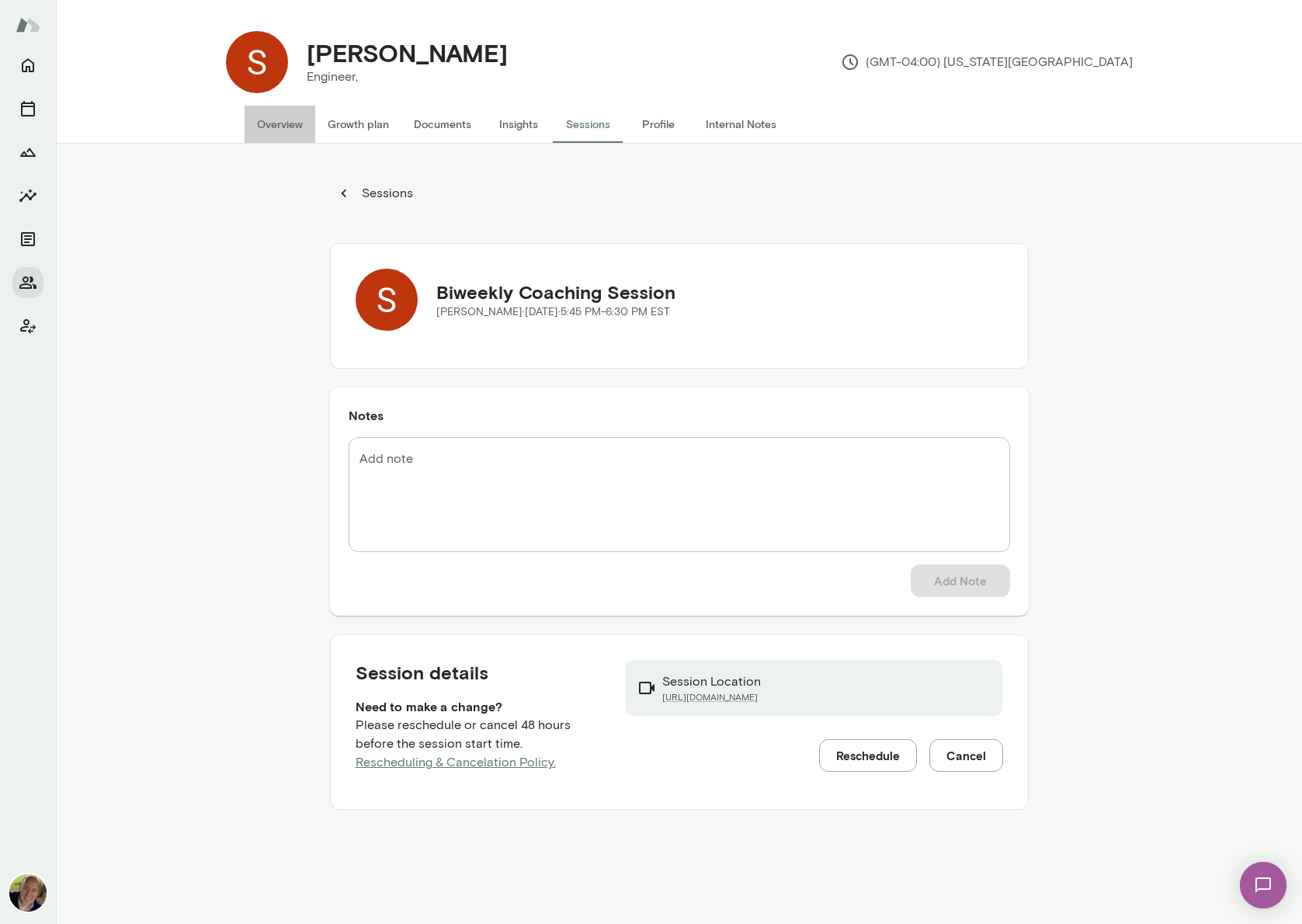
click at [272, 126] on button "Overview" at bounding box center [280, 124] width 71 height 37
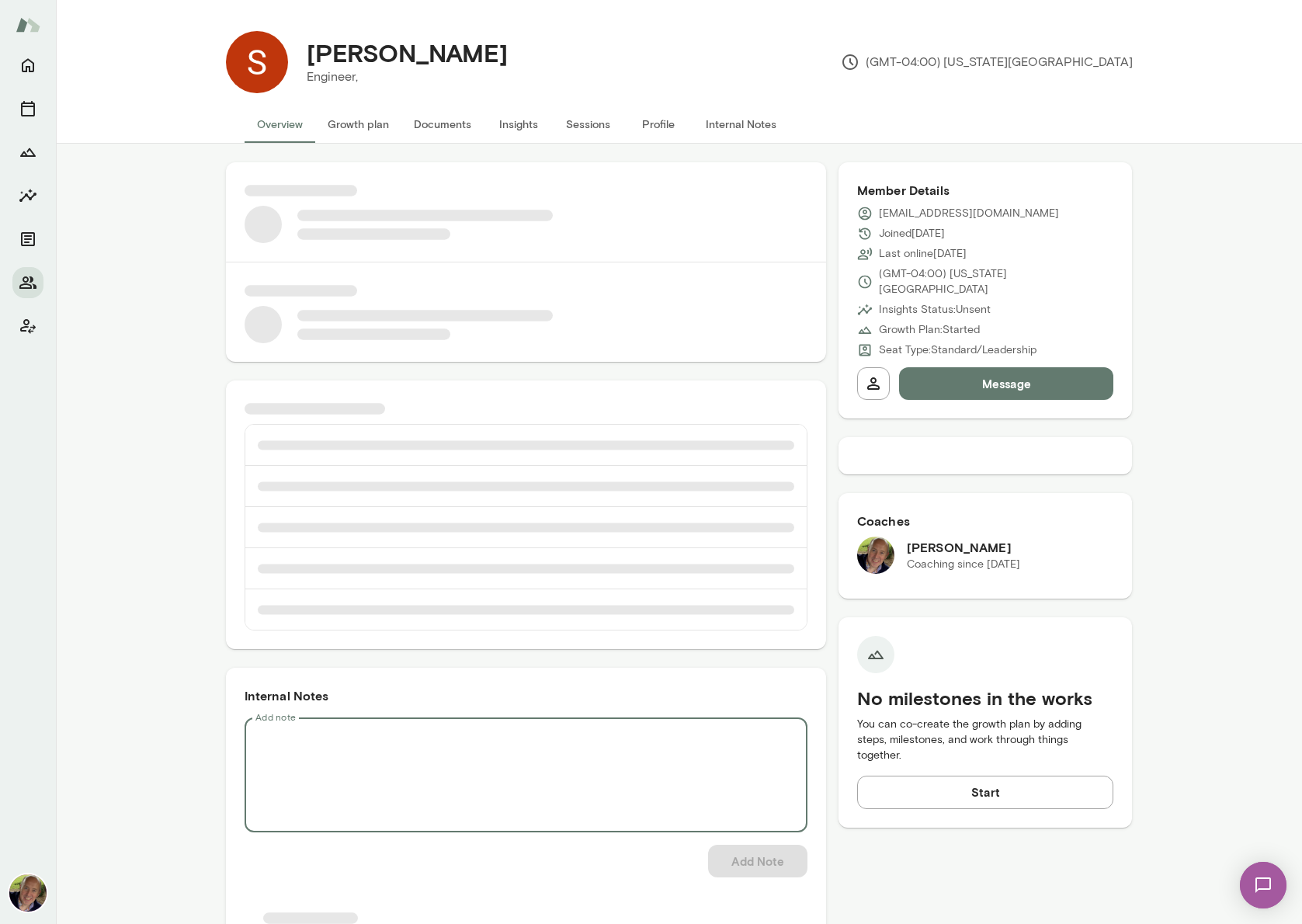
click at [333, 729] on textarea "Add note" at bounding box center [526, 776] width 542 height 89
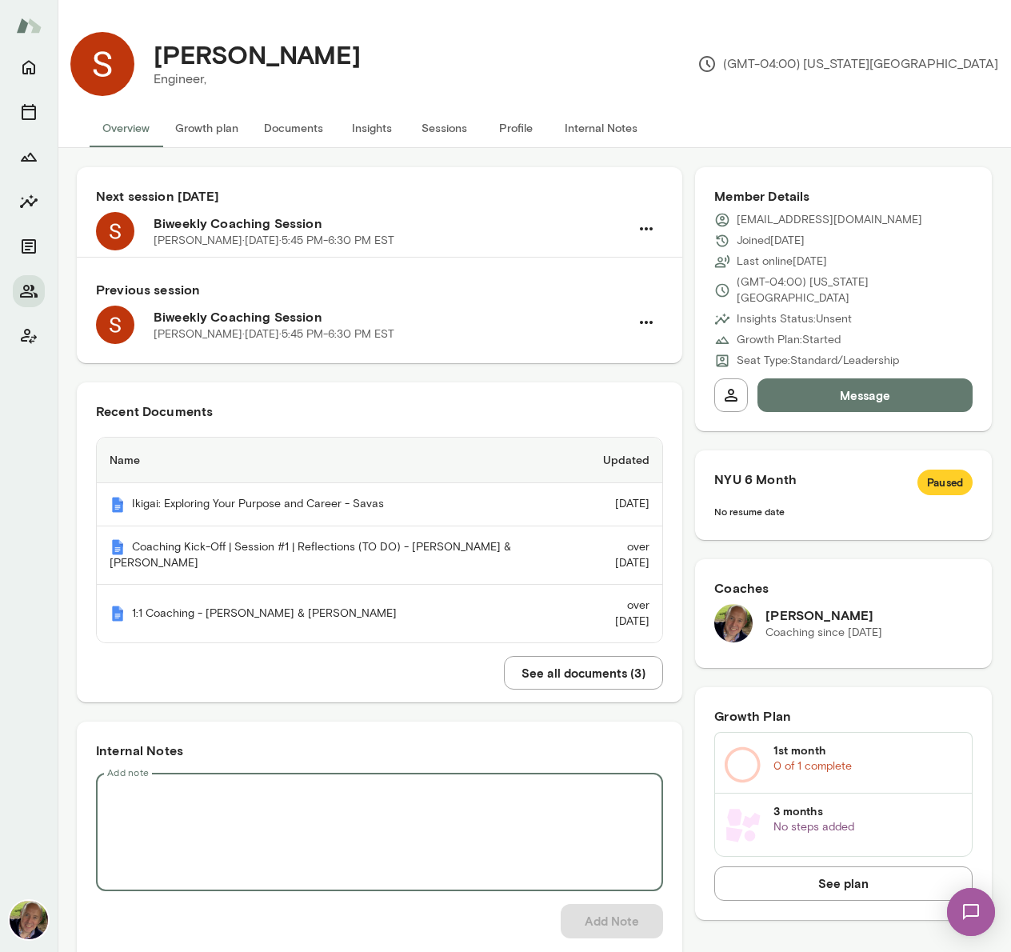
drag, startPoint x: 202, startPoint y: 749, endPoint x: 204, endPoint y: 788, distance: 38.5
click at [202, 751] on div "* Add note" at bounding box center [379, 832] width 567 height 118
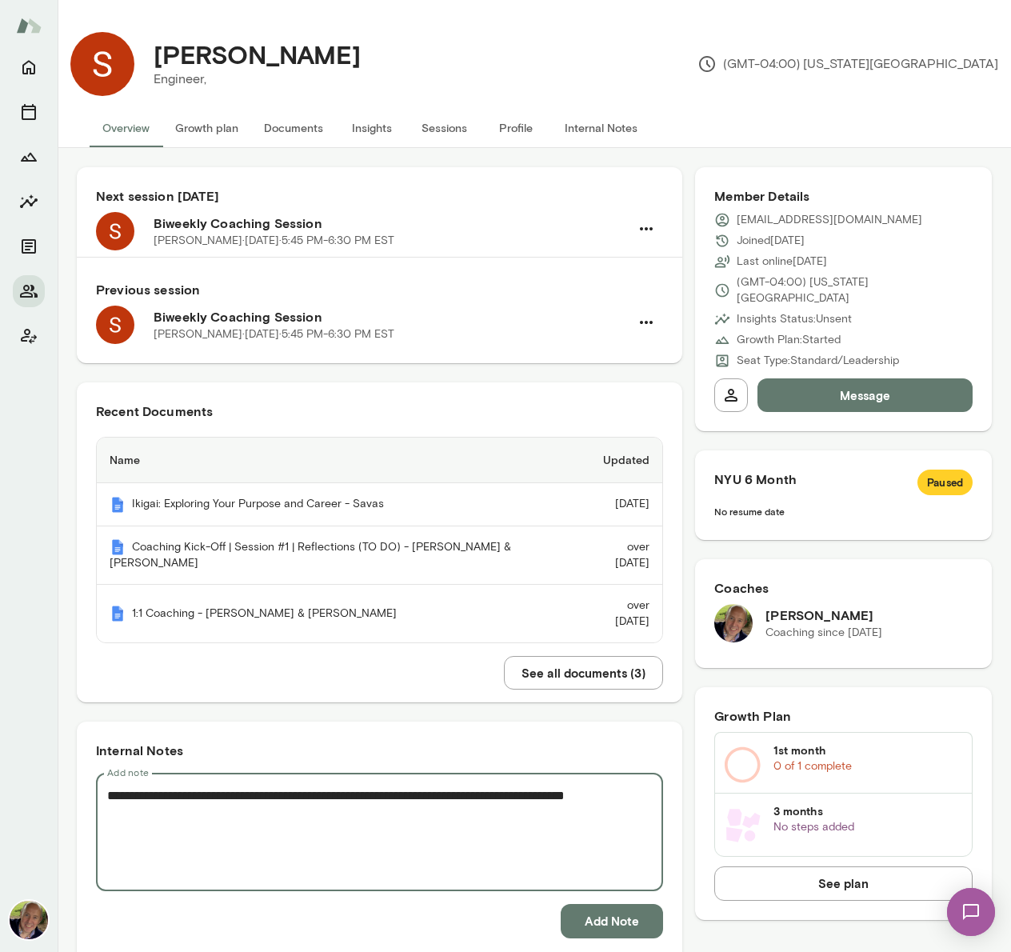
click at [168, 751] on textarea "**********" at bounding box center [375, 832] width 537 height 92
type textarea "**********"
